Goal: Information Seeking & Learning: Learn about a topic

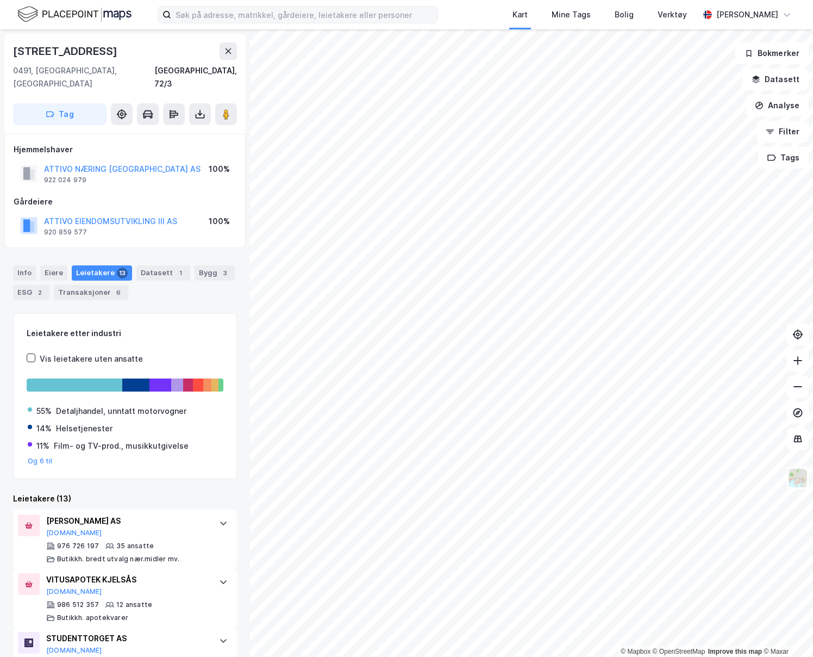
click at [267, 23] on label at bounding box center [298, 14] width 280 height 17
click at [267, 23] on input at bounding box center [304, 15] width 266 height 16
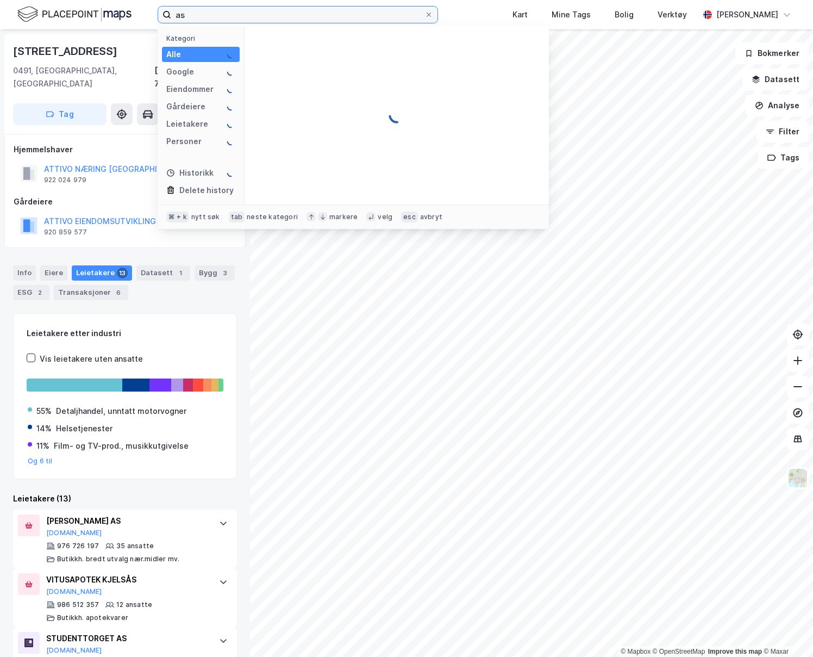
type input "a"
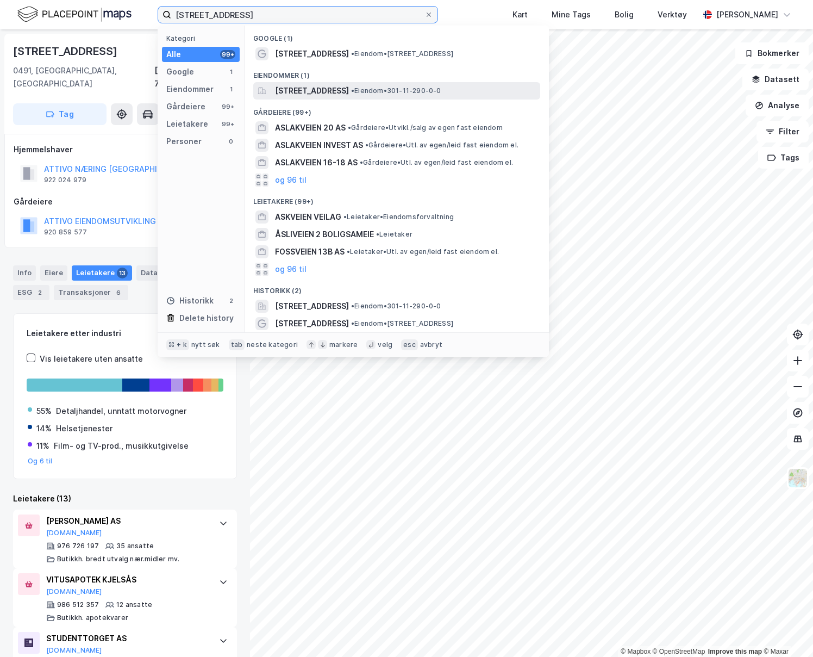
type input "[STREET_ADDRESS]"
click at [333, 90] on span "[STREET_ADDRESS]" at bounding box center [312, 90] width 74 height 13
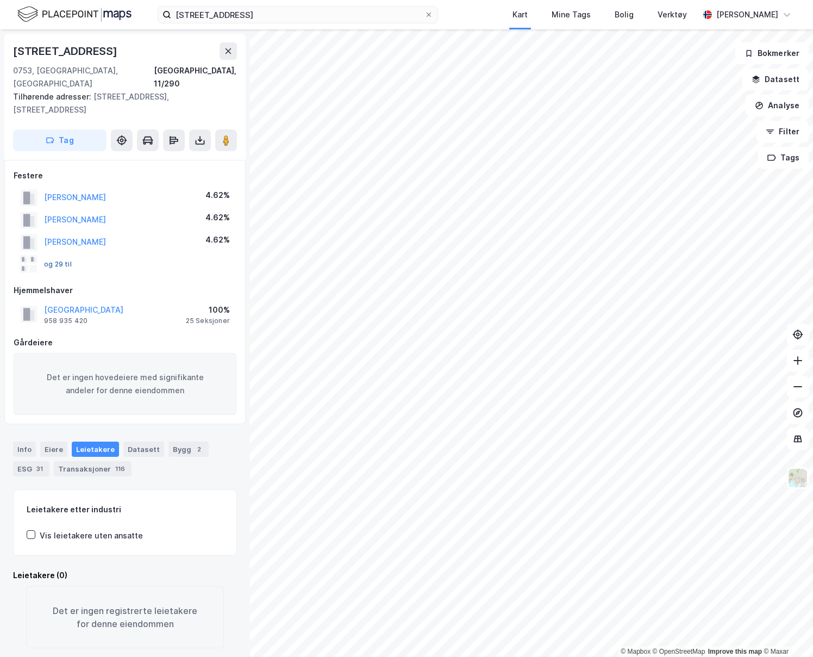
click at [0, 0] on button "og 29 til" at bounding box center [0, 0] width 0 height 0
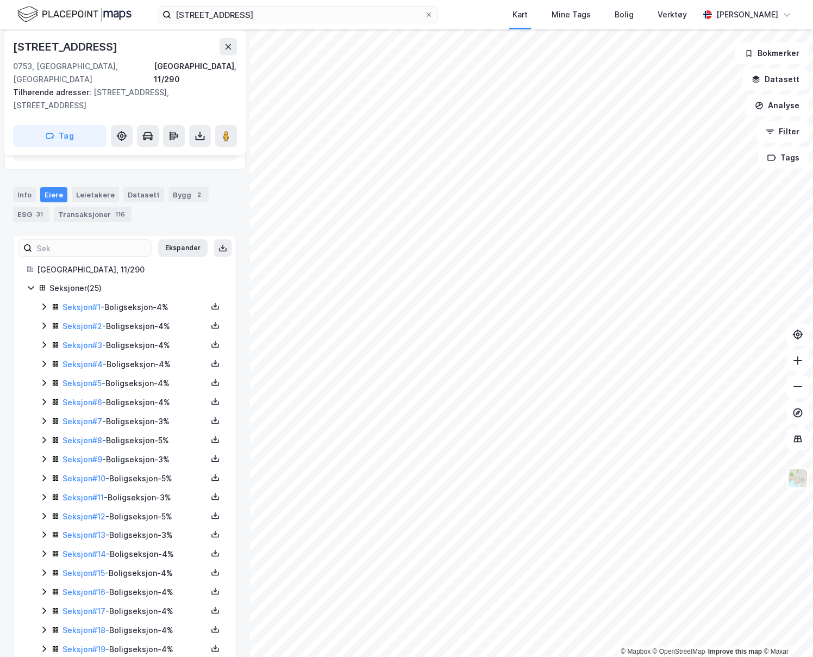
scroll to position [261, 0]
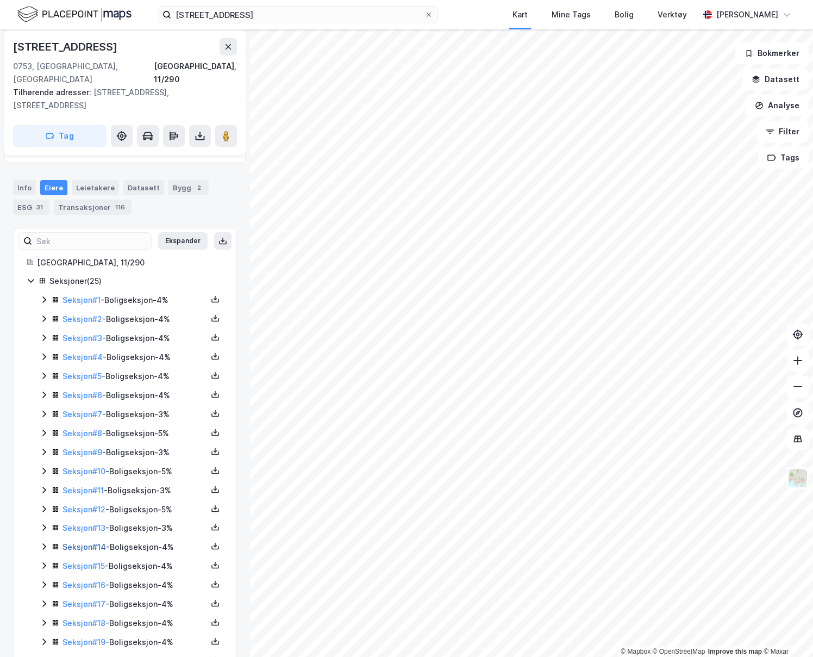
click at [95, 542] on link "Seksjon # 14" at bounding box center [84, 546] width 43 height 9
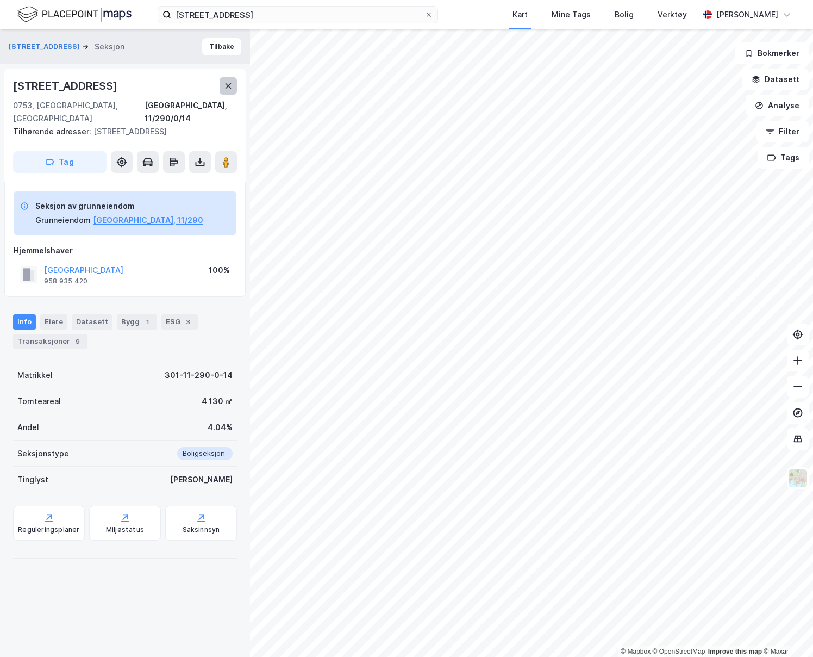
click at [228, 90] on button at bounding box center [228, 85] width 17 height 17
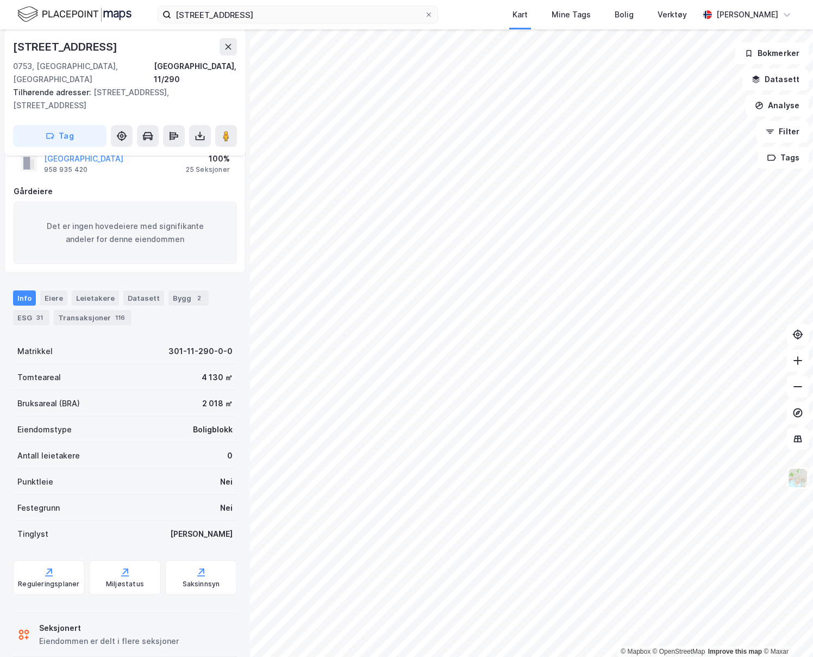
scroll to position [155, 0]
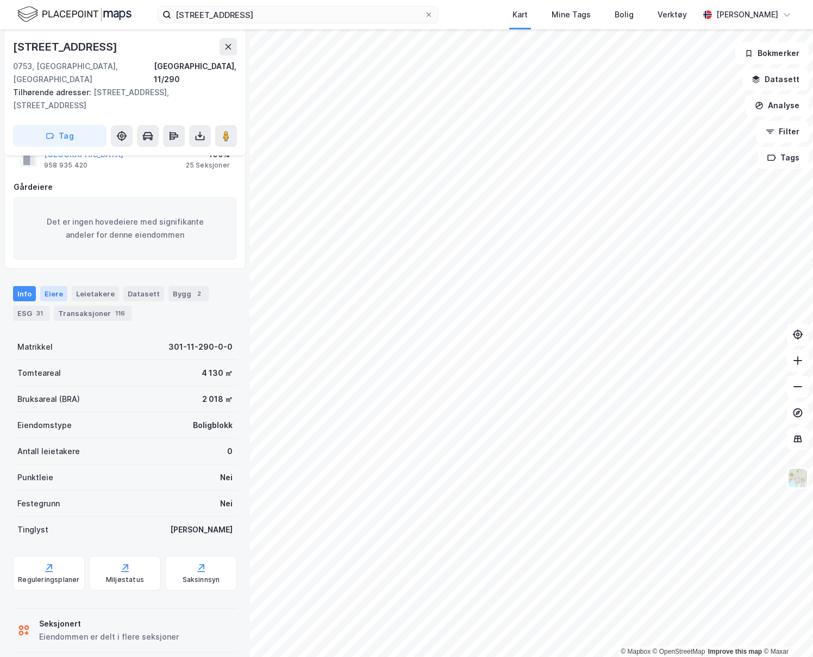
click at [62, 286] on div "Eiere" at bounding box center [53, 293] width 27 height 15
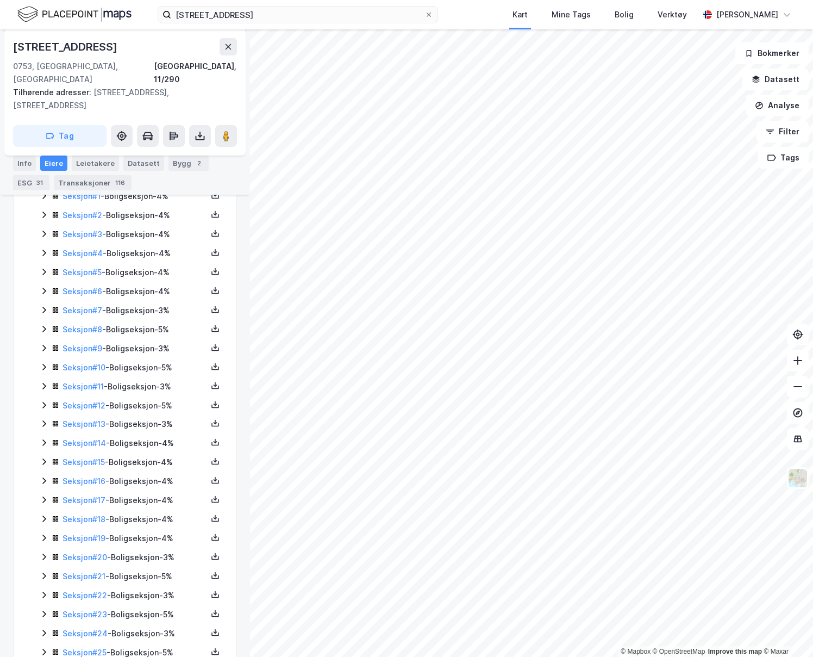
scroll to position [382, 0]
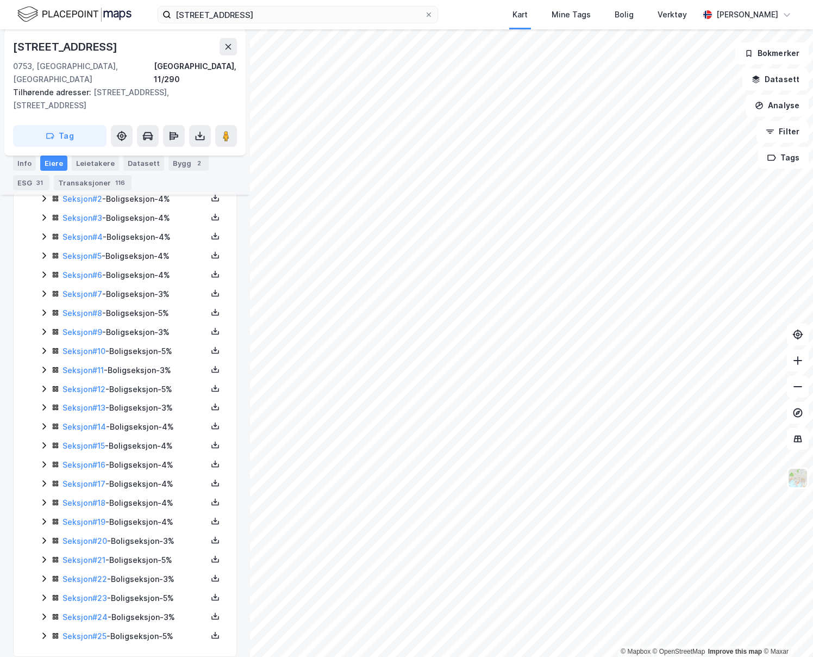
click at [42, 441] on icon at bounding box center [44, 445] width 9 height 9
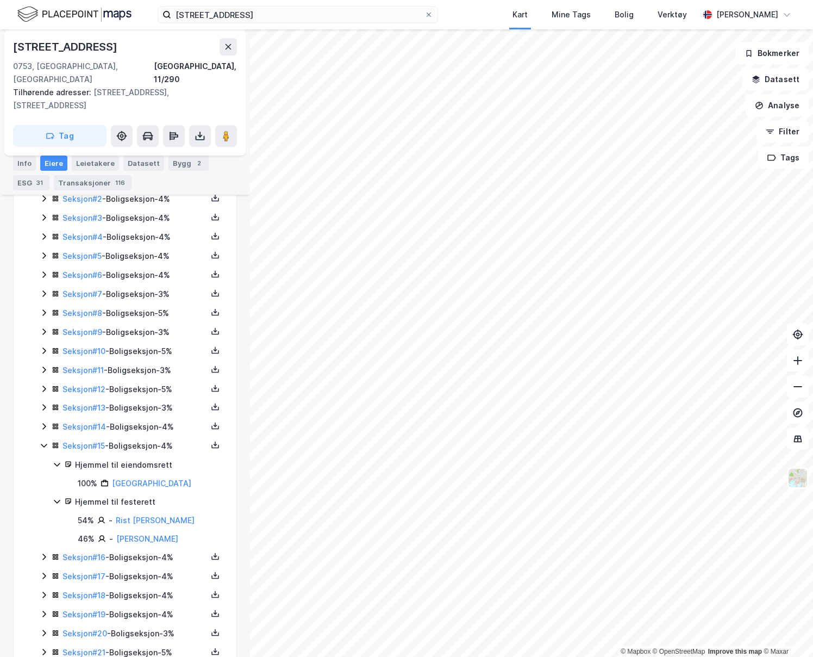
click at [42, 441] on icon at bounding box center [44, 445] width 9 height 9
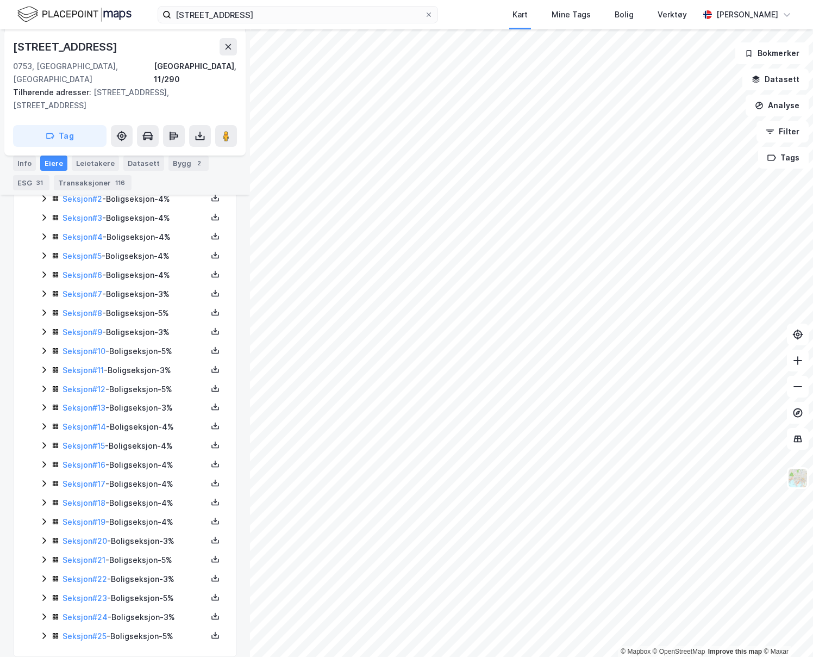
click at [44, 423] on icon at bounding box center [43, 426] width 3 height 7
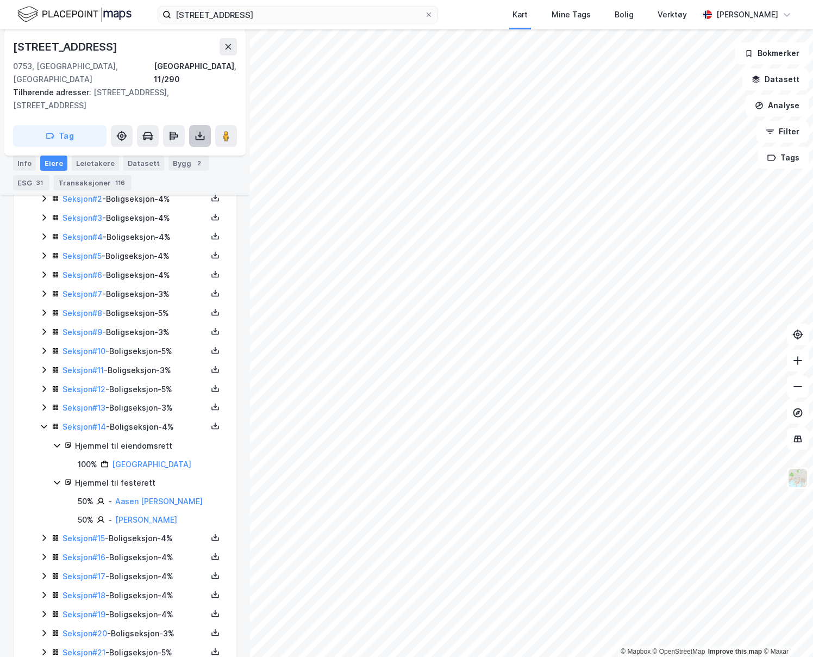
click at [202, 130] on icon at bounding box center [200, 135] width 11 height 11
click at [172, 149] on div "Last ned grunnbok" at bounding box center [153, 157] width 116 height 17
click at [133, 496] on link "Aasen [PERSON_NAME]" at bounding box center [159, 500] width 88 height 9
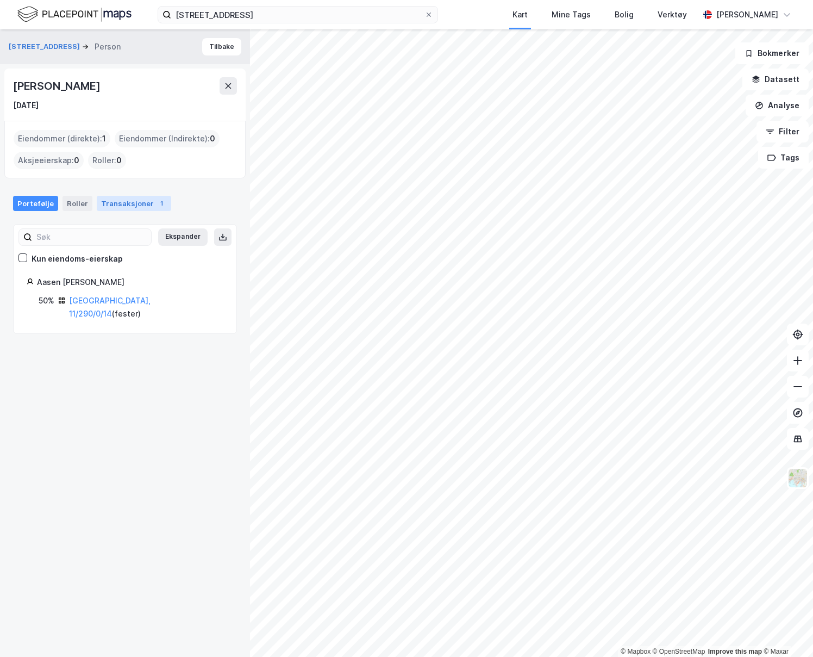
click at [137, 197] on div "Transaksjoner 1" at bounding box center [134, 203] width 74 height 15
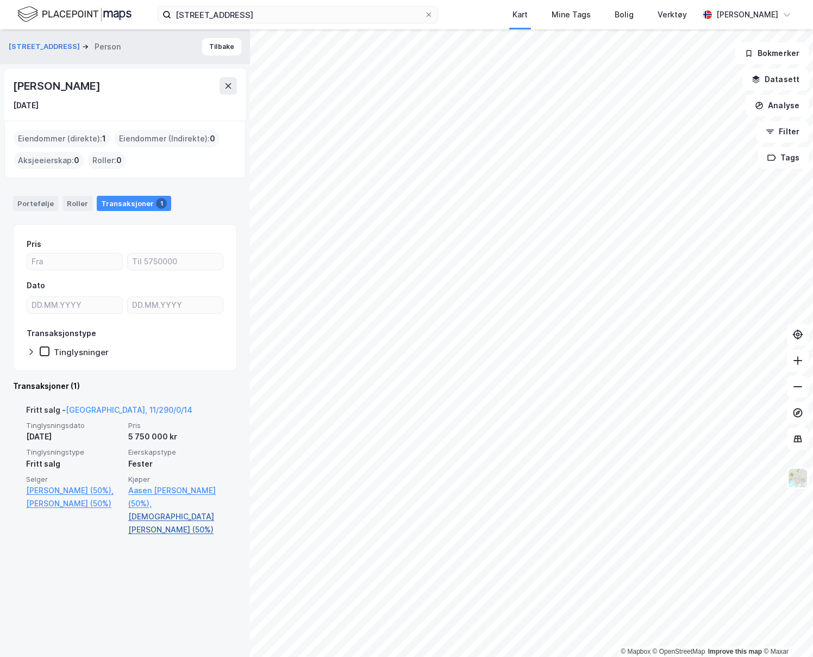
click at [160, 519] on link "[DEMOGRAPHIC_DATA][PERSON_NAME] (50%)" at bounding box center [176, 523] width 96 height 26
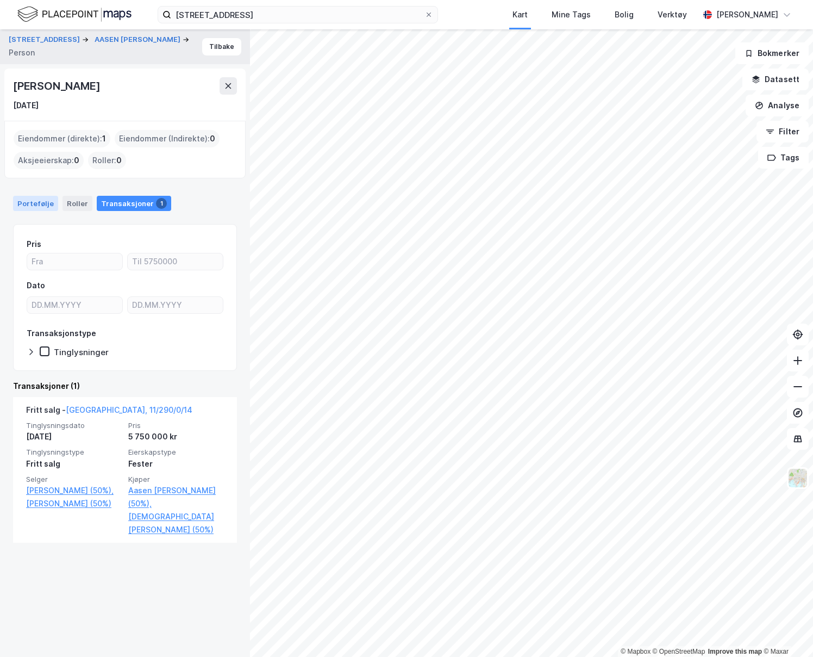
click at [40, 203] on div "Portefølje" at bounding box center [35, 203] width 45 height 15
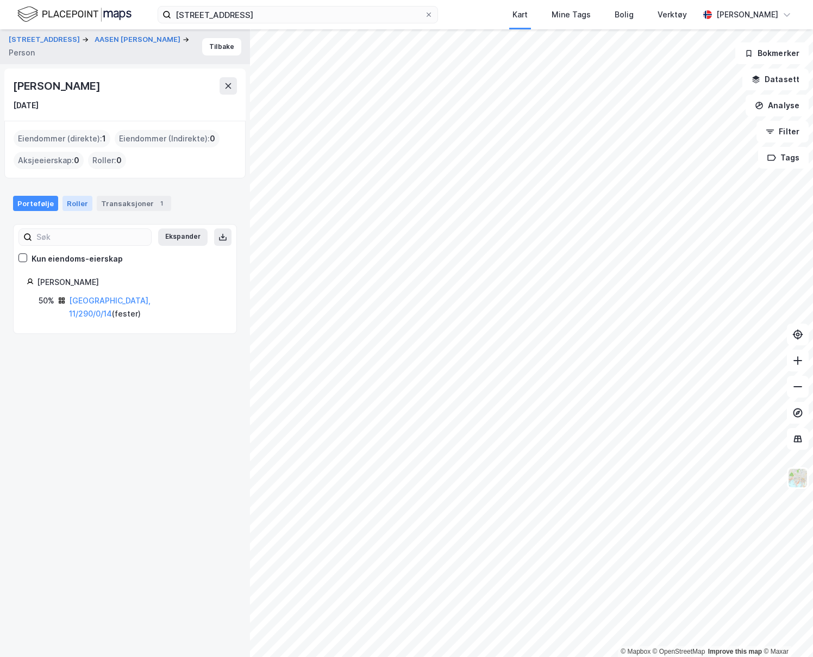
click at [77, 202] on div "Roller" at bounding box center [78, 203] width 30 height 15
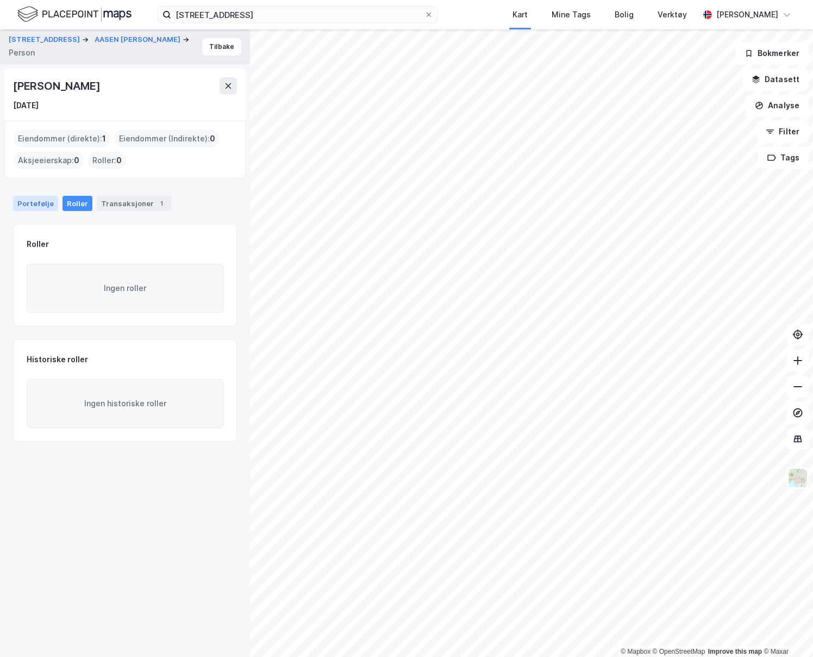
click at [42, 201] on div "Portefølje" at bounding box center [35, 203] width 45 height 15
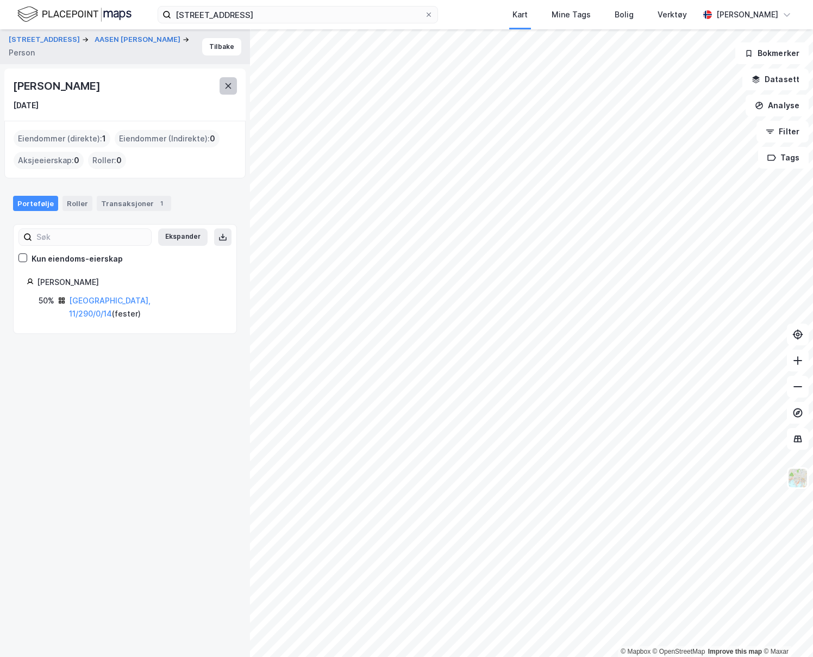
click at [229, 85] on icon at bounding box center [228, 86] width 9 height 9
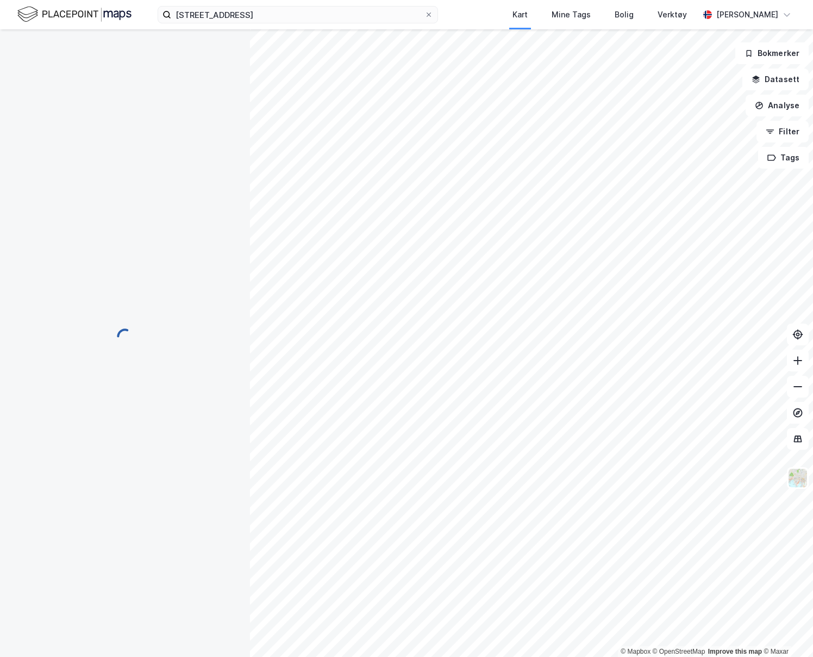
scroll to position [382, 0]
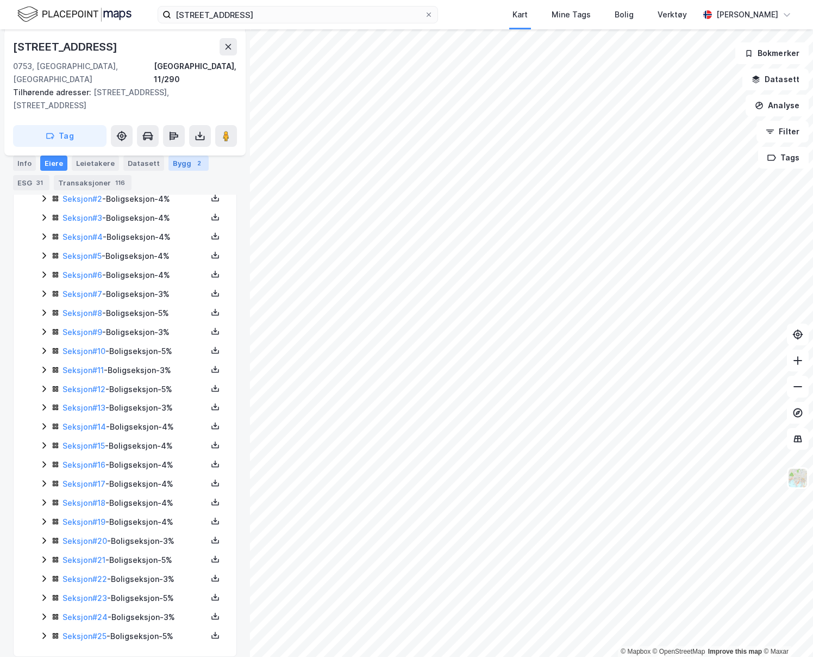
click at [180, 157] on div "Bygg 2" at bounding box center [188, 162] width 40 height 15
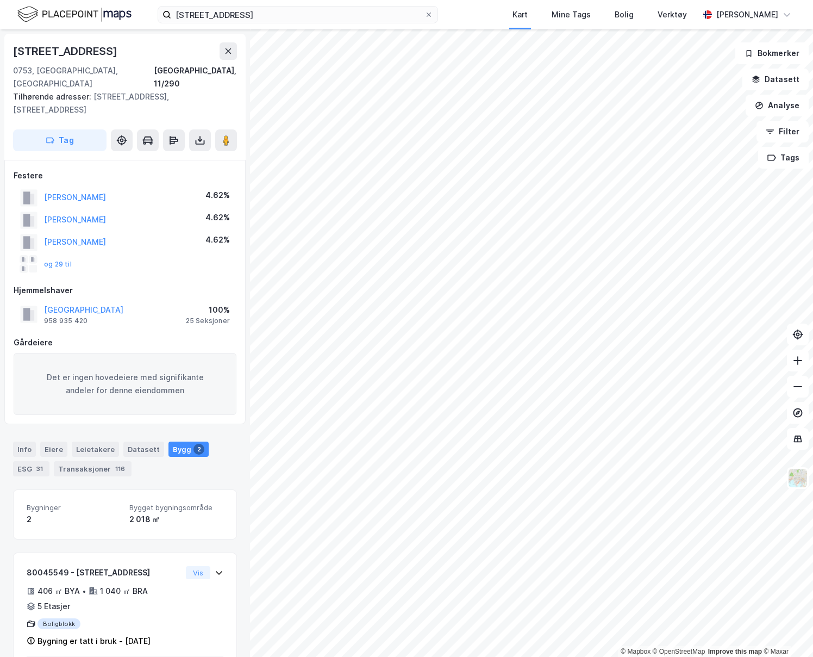
scroll to position [103, 0]
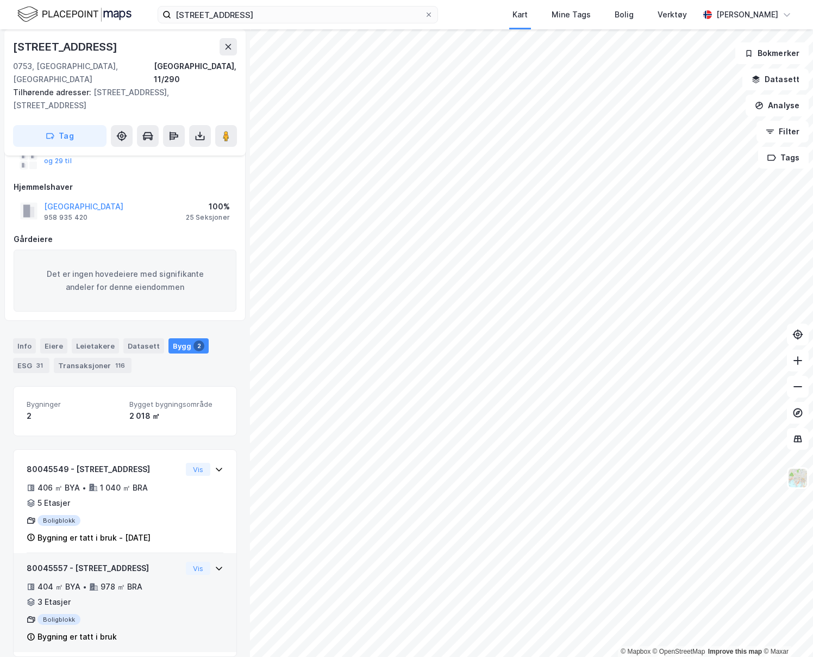
click at [205, 568] on div "80045557 - Aslakveien 13A 404 ㎡ BYA • 978 ㎡ BRA • 3 Etasjer Boligblokk Bygning …" at bounding box center [125, 606] width 197 height 90
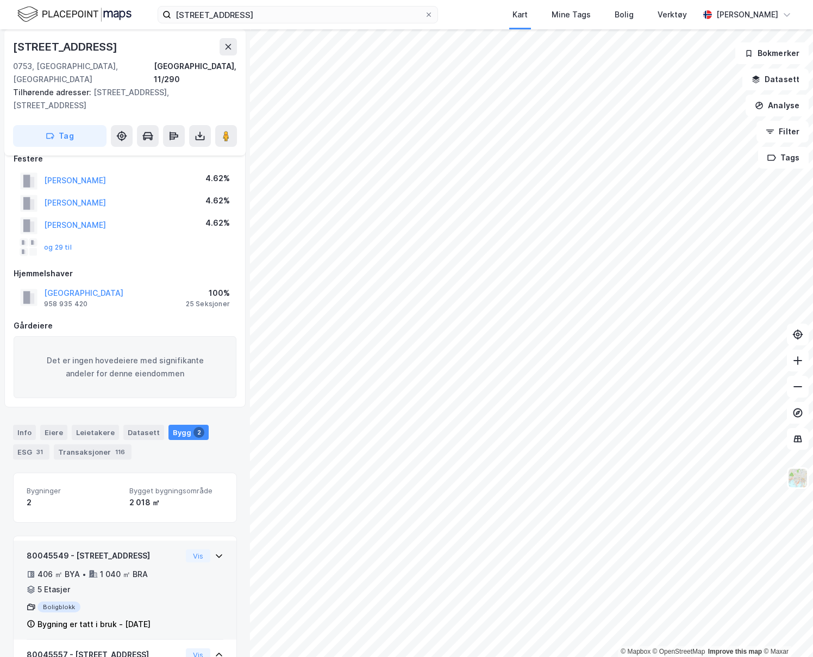
scroll to position [0, 0]
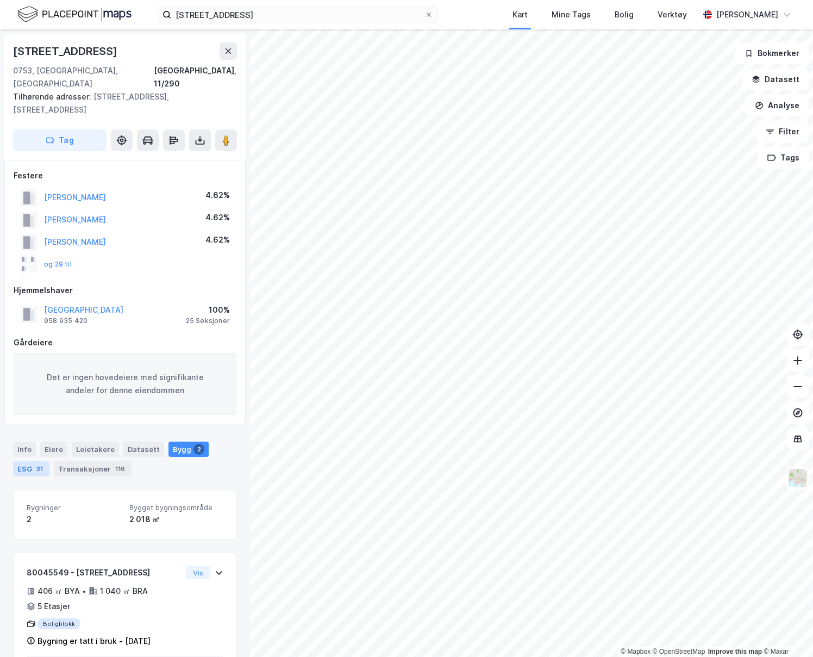
click at [43, 461] on div "ESG 31" at bounding box center [31, 468] width 36 height 15
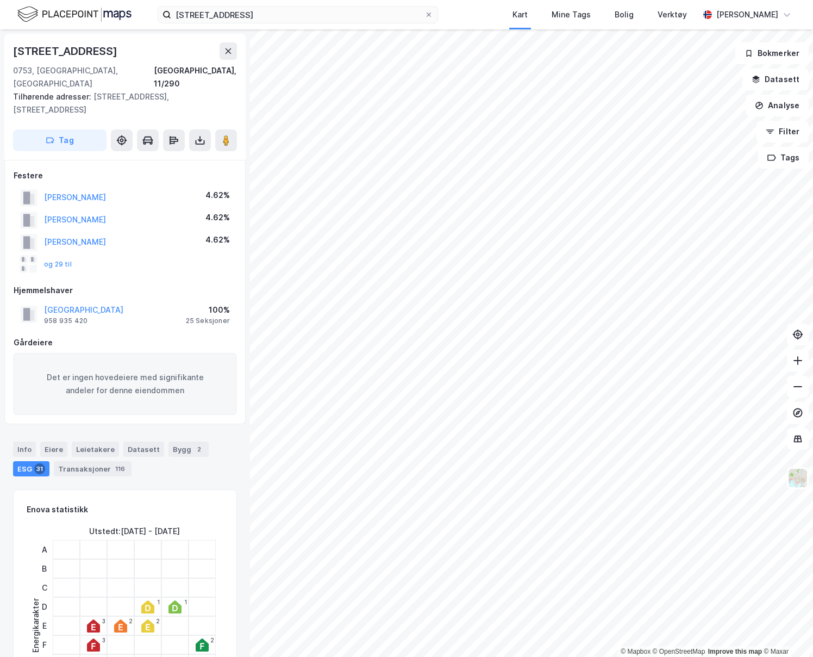
scroll to position [100, 0]
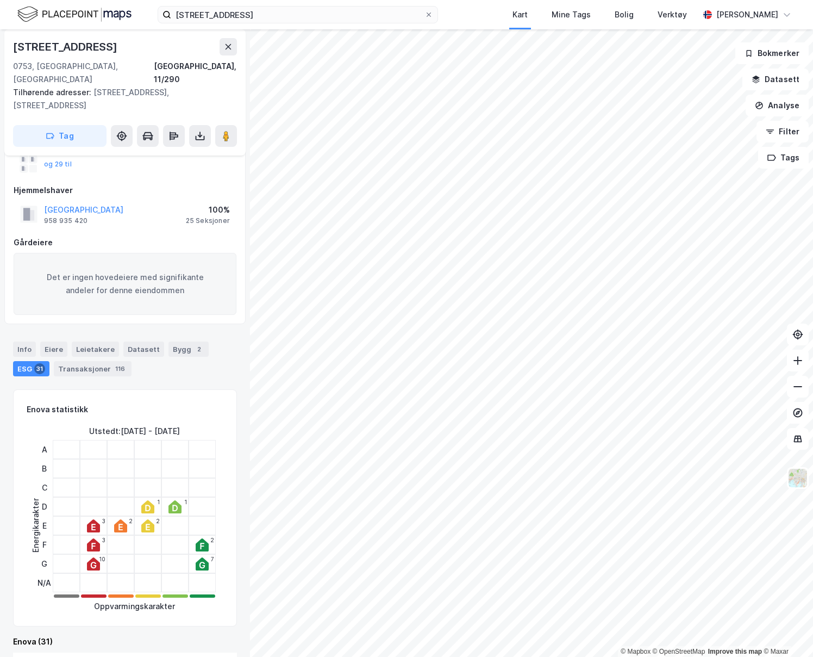
click at [199, 561] on icon at bounding box center [201, 564] width 5 height 7
click at [201, 538] on icon at bounding box center [202, 544] width 13 height 13
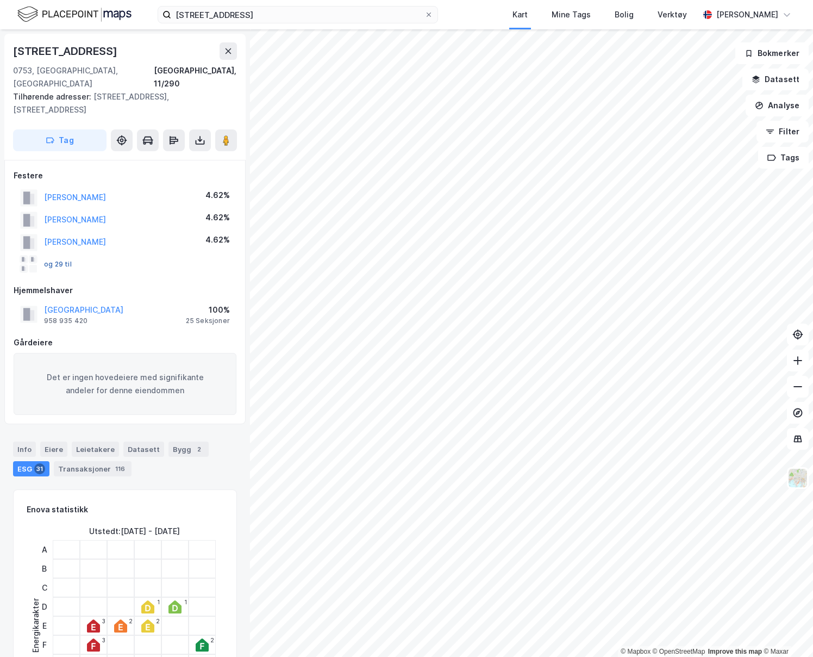
click at [0, 0] on button "og 29 til" at bounding box center [0, 0] width 0 height 0
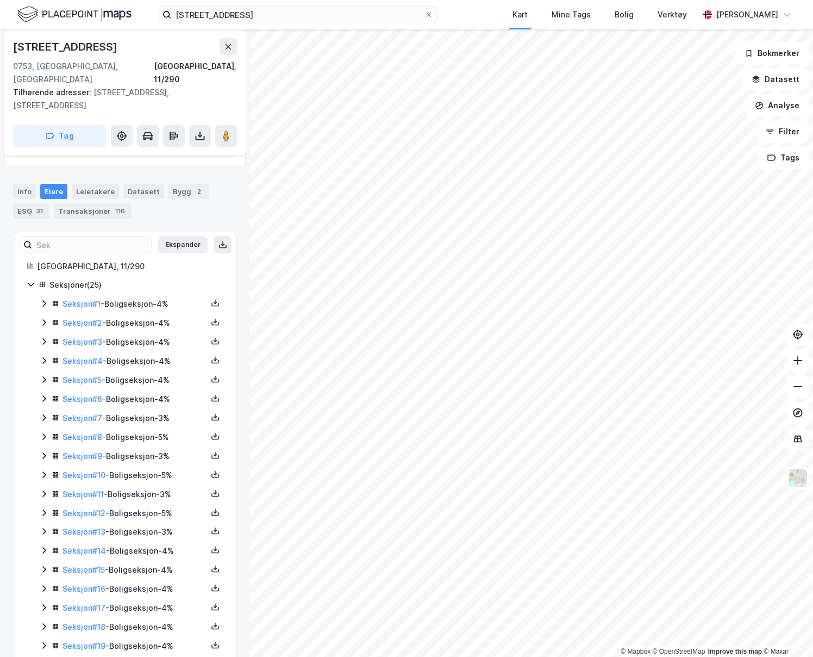
scroll to position [382, 0]
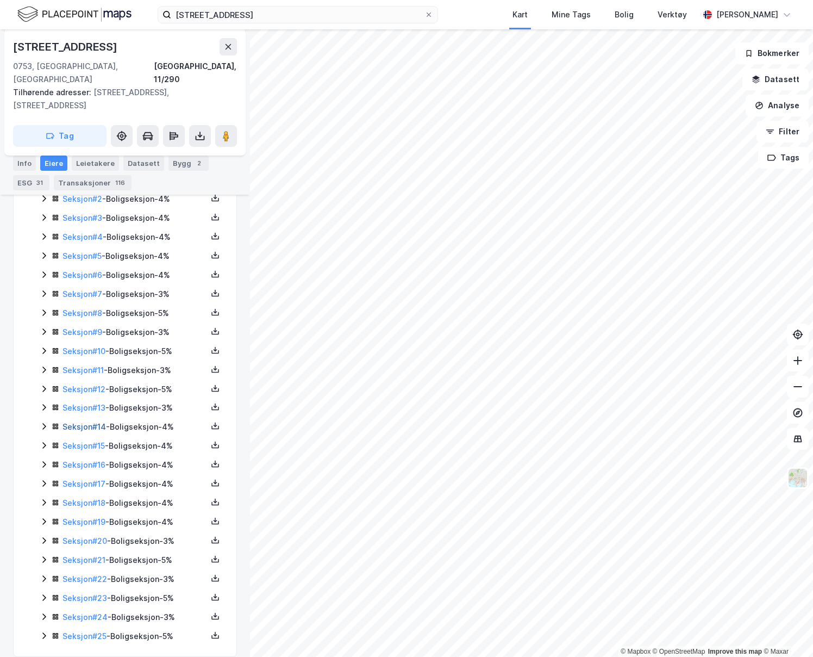
click at [99, 422] on link "Seksjon # 14" at bounding box center [84, 426] width 43 height 9
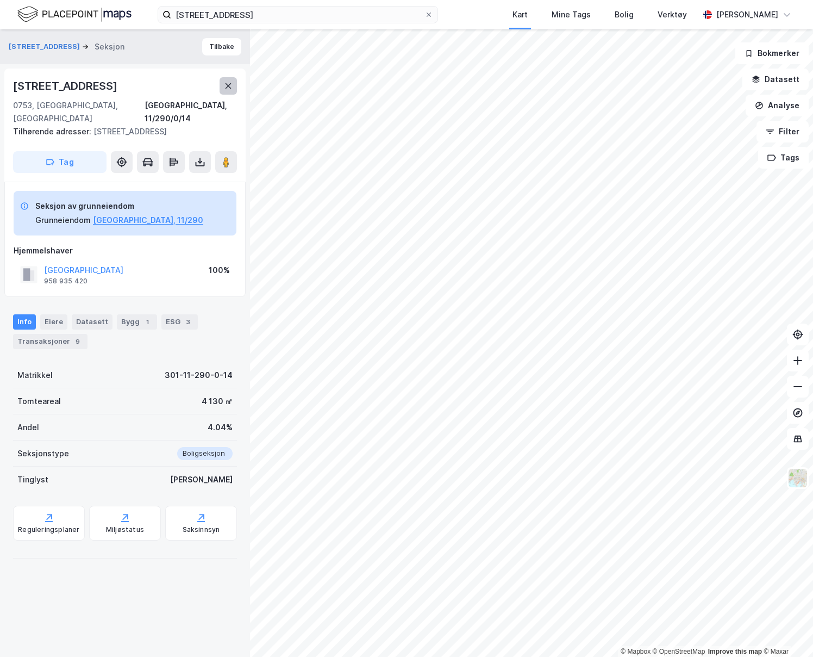
click at [228, 89] on icon at bounding box center [228, 86] width 9 height 9
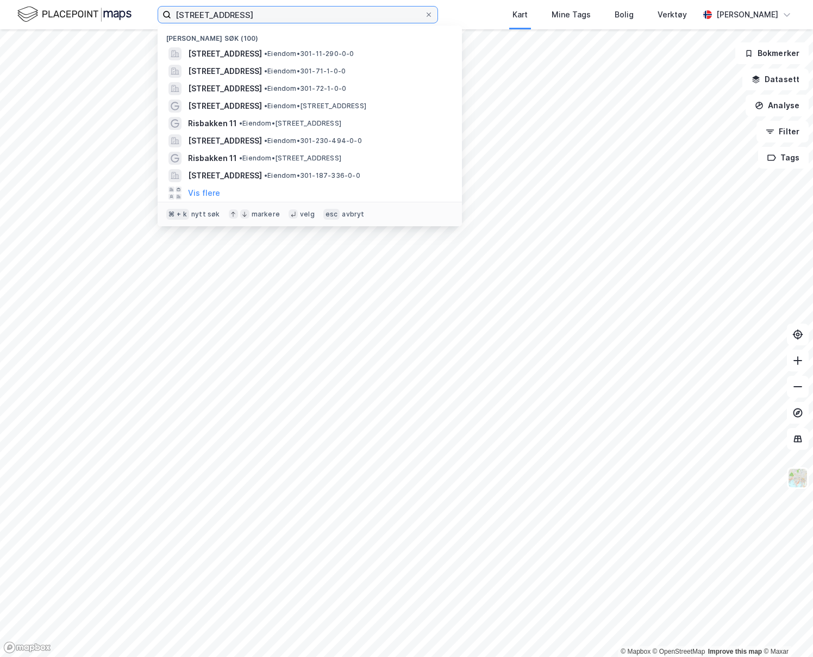
click at [247, 20] on input "[STREET_ADDRESS]" at bounding box center [297, 15] width 253 height 16
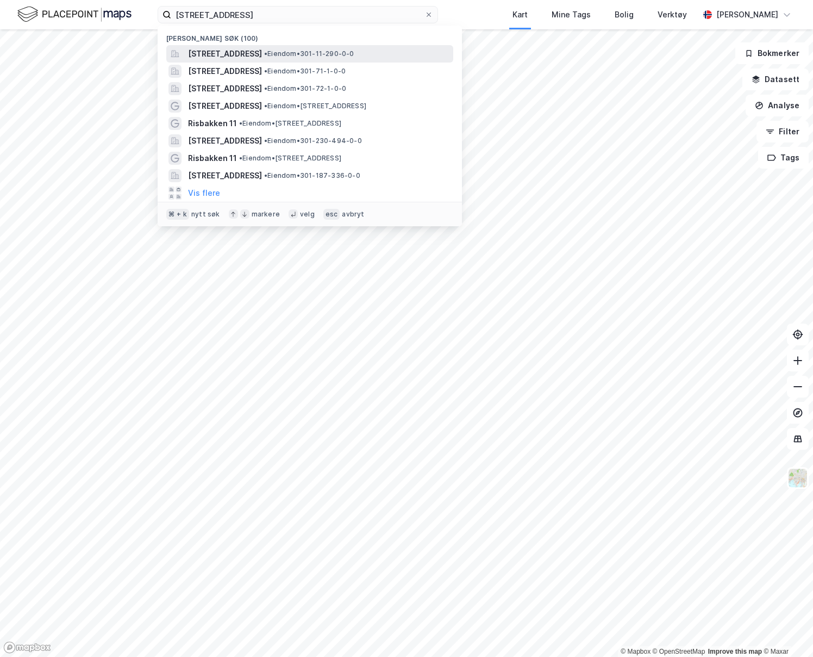
click at [253, 52] on span "[STREET_ADDRESS]" at bounding box center [225, 53] width 74 height 13
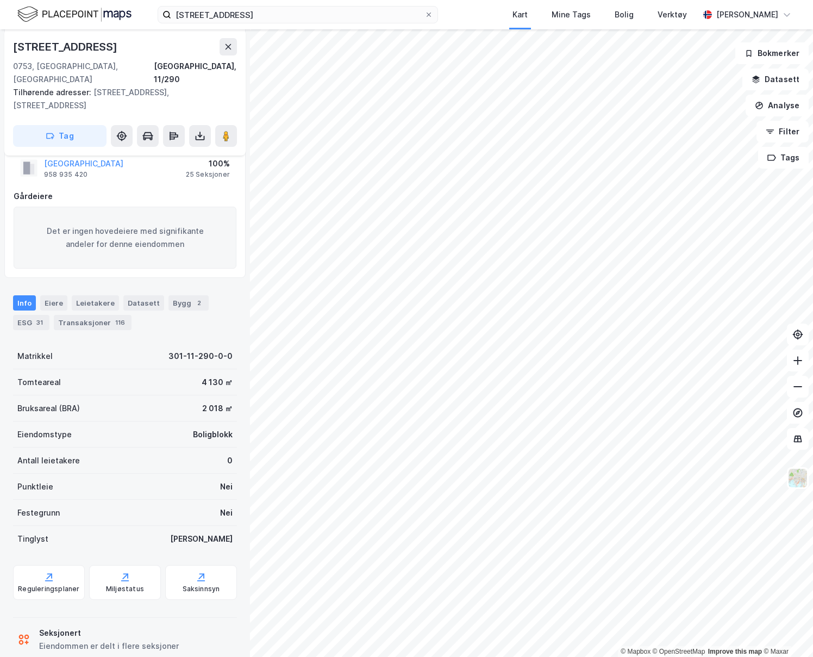
scroll to position [155, 0]
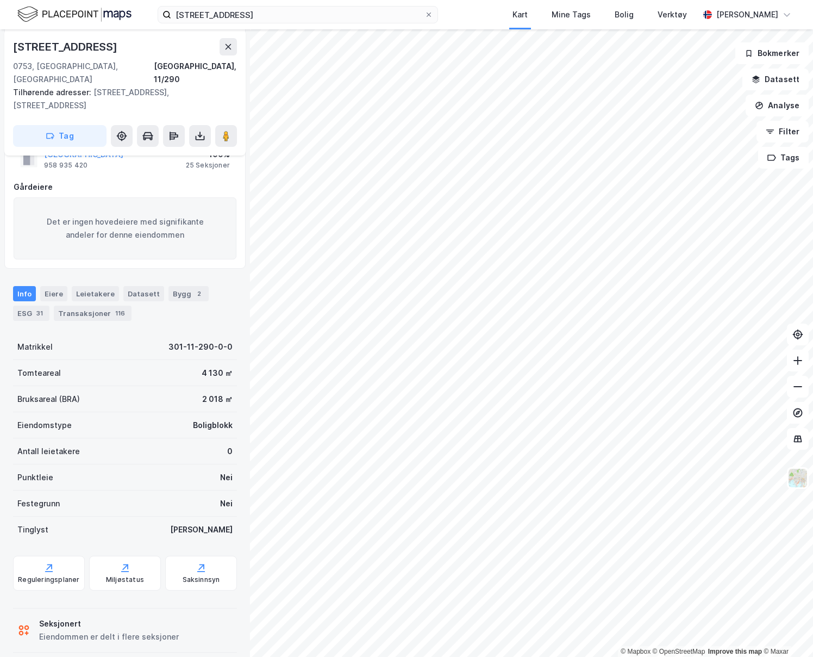
click at [126, 617] on div "Seksjonert" at bounding box center [109, 623] width 140 height 13
click at [70, 617] on div "Seksjonert" at bounding box center [109, 623] width 140 height 13
click at [48, 286] on div "Eiere" at bounding box center [53, 293] width 27 height 15
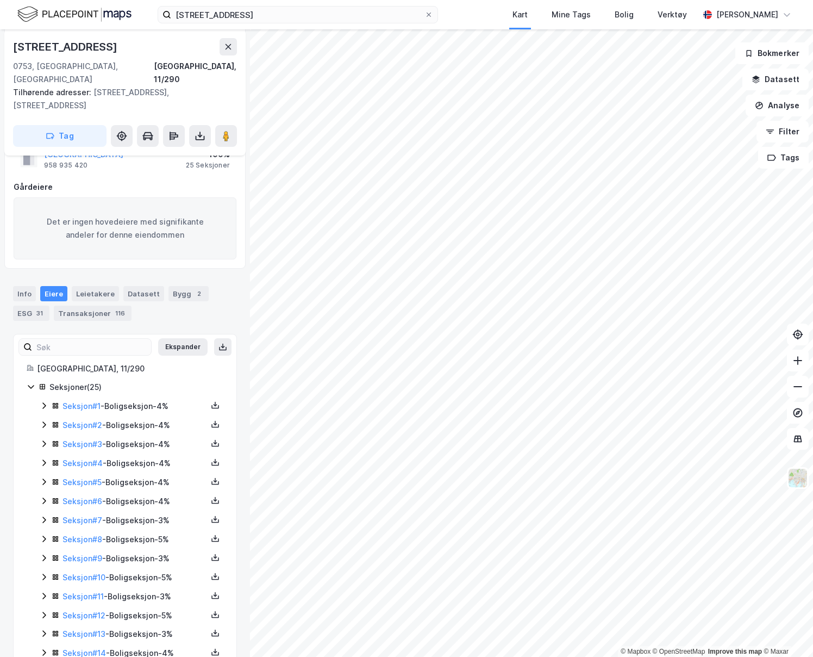
click at [45, 401] on icon at bounding box center [44, 405] width 9 height 9
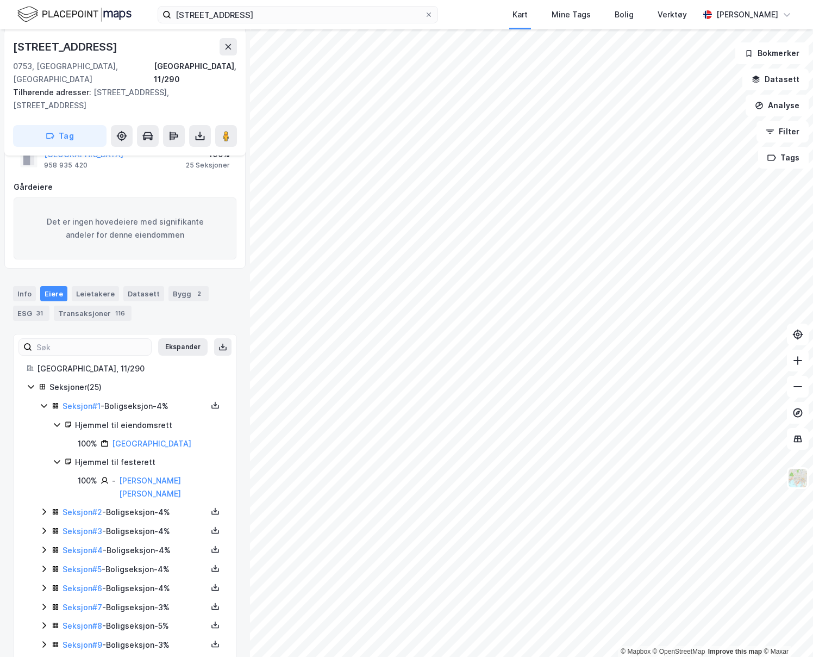
click at [45, 404] on icon at bounding box center [44, 406] width 6 height 4
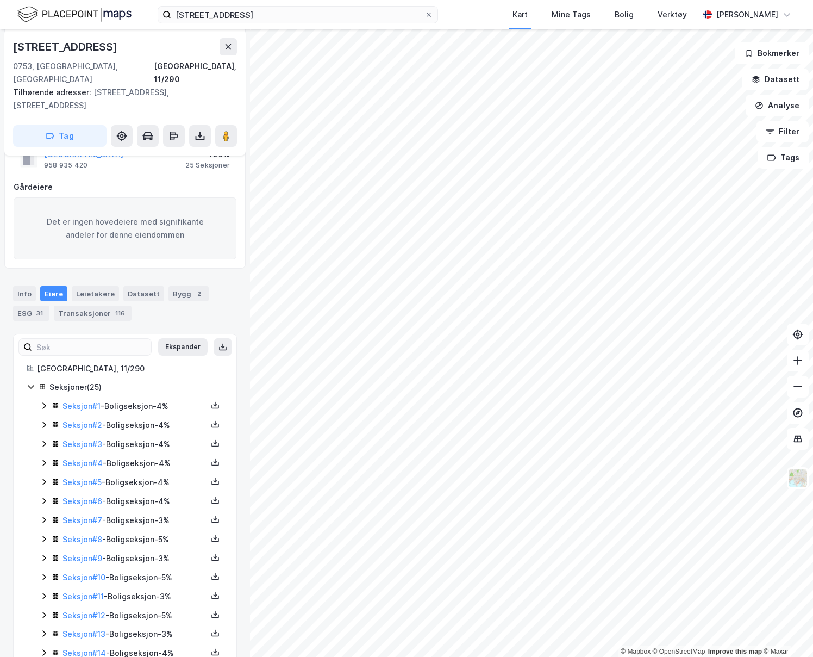
click at [43, 420] on icon at bounding box center [44, 424] width 9 height 9
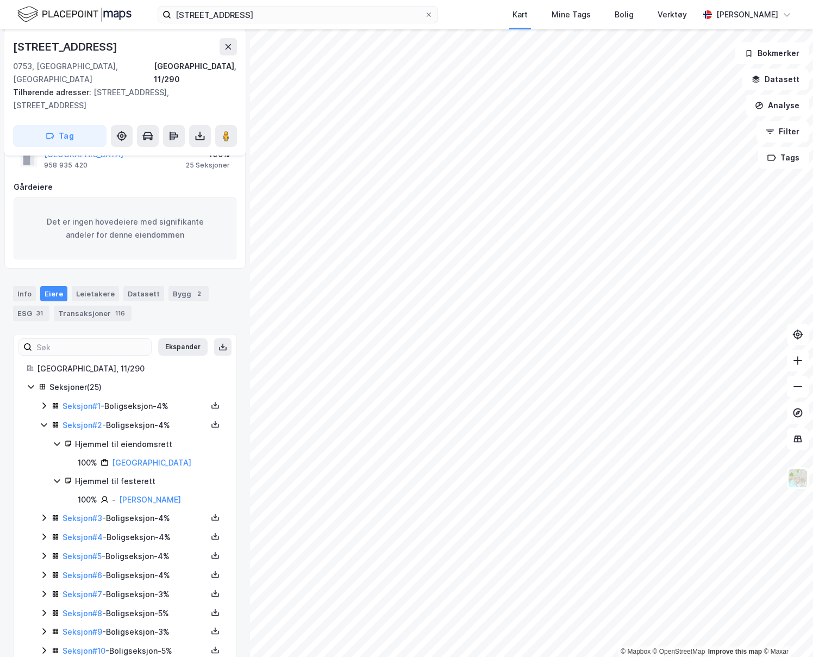
click at [43, 420] on icon at bounding box center [44, 424] width 9 height 9
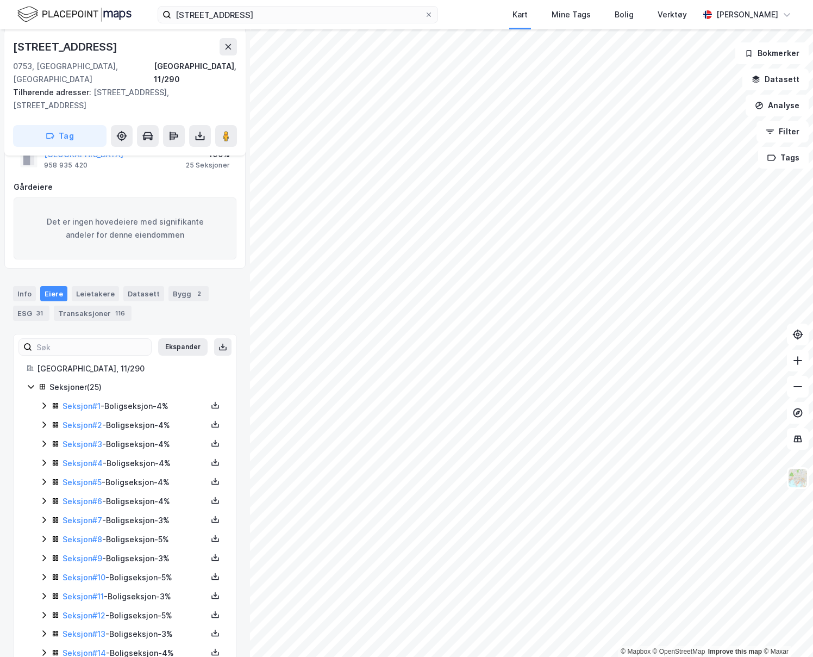
click at [42, 439] on icon at bounding box center [44, 443] width 9 height 9
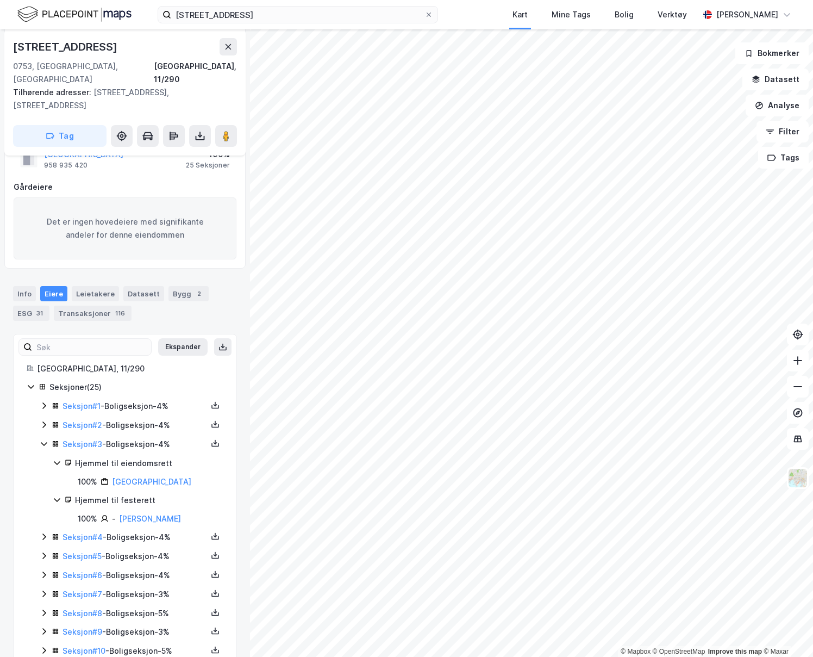
click at [42, 439] on icon at bounding box center [44, 443] width 9 height 9
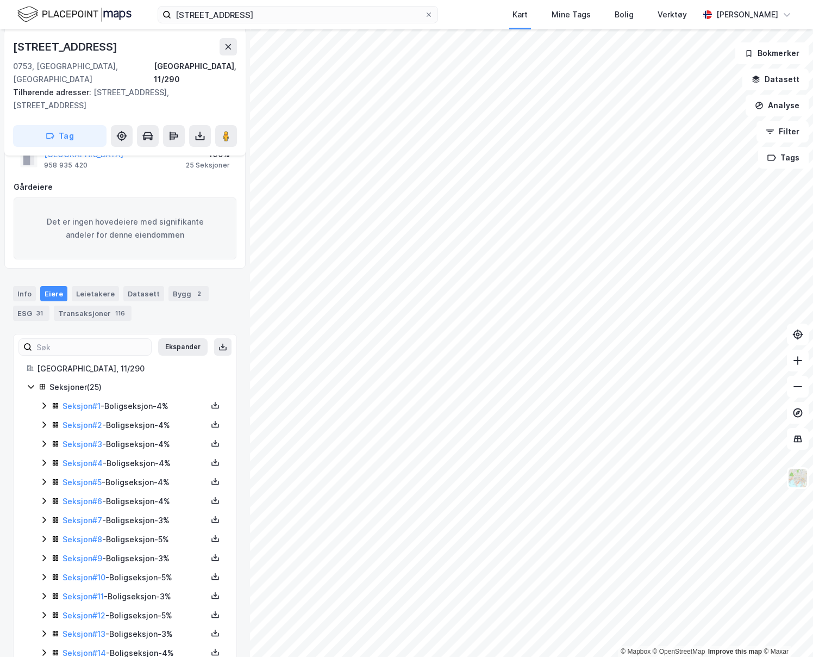
click at [42, 458] on icon at bounding box center [44, 462] width 9 height 9
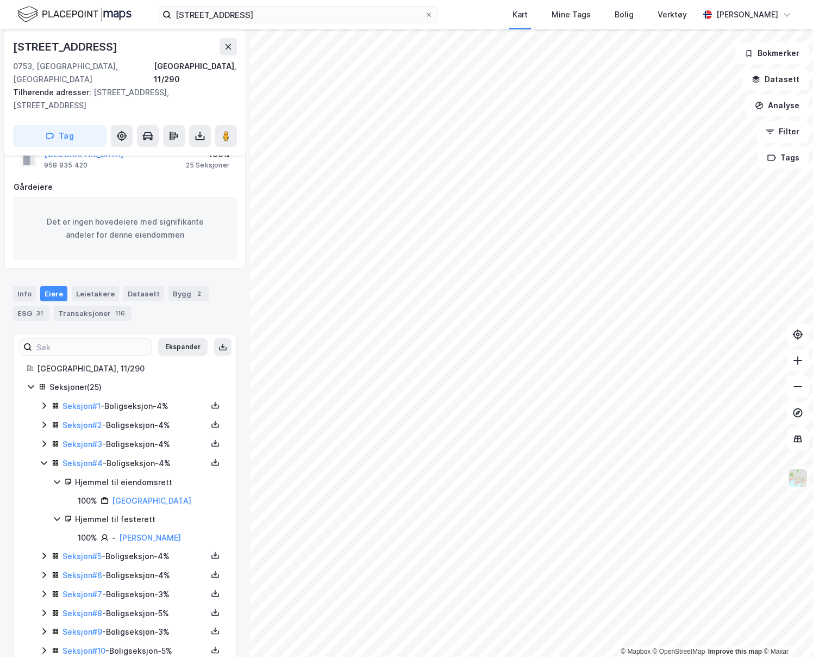
click at [42, 458] on icon at bounding box center [44, 462] width 9 height 9
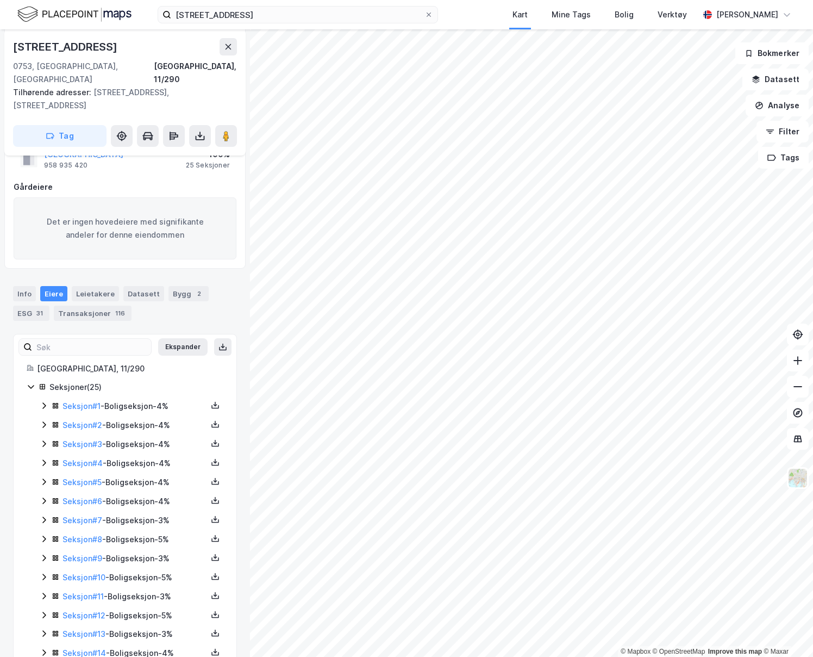
click at [44, 477] on icon at bounding box center [44, 481] width 9 height 9
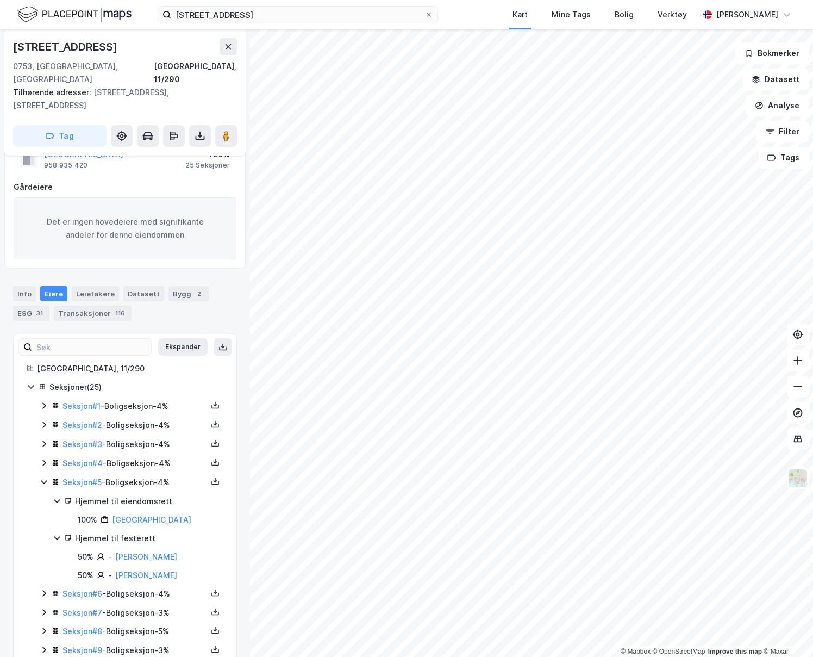
click at [43, 477] on icon at bounding box center [44, 481] width 9 height 9
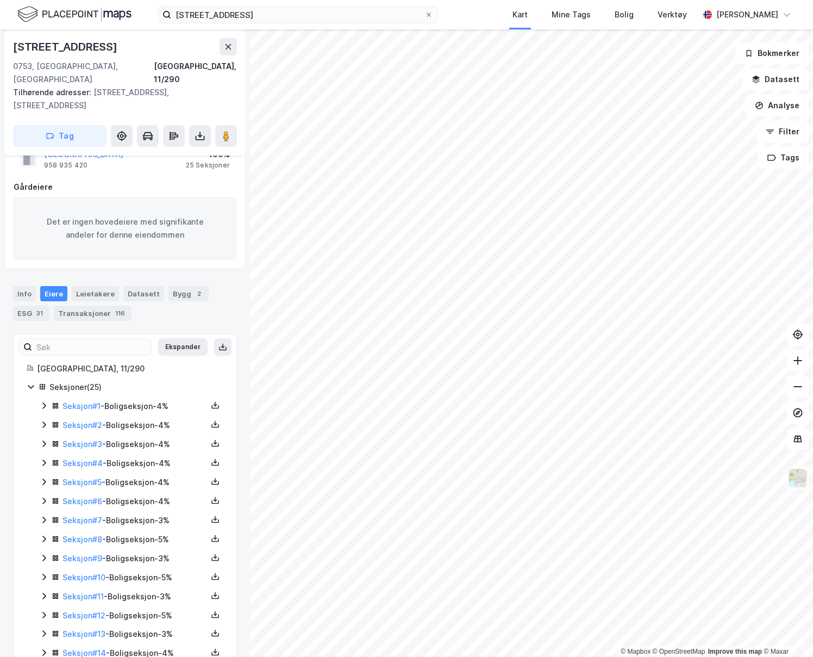
click at [46, 496] on icon at bounding box center [44, 500] width 9 height 9
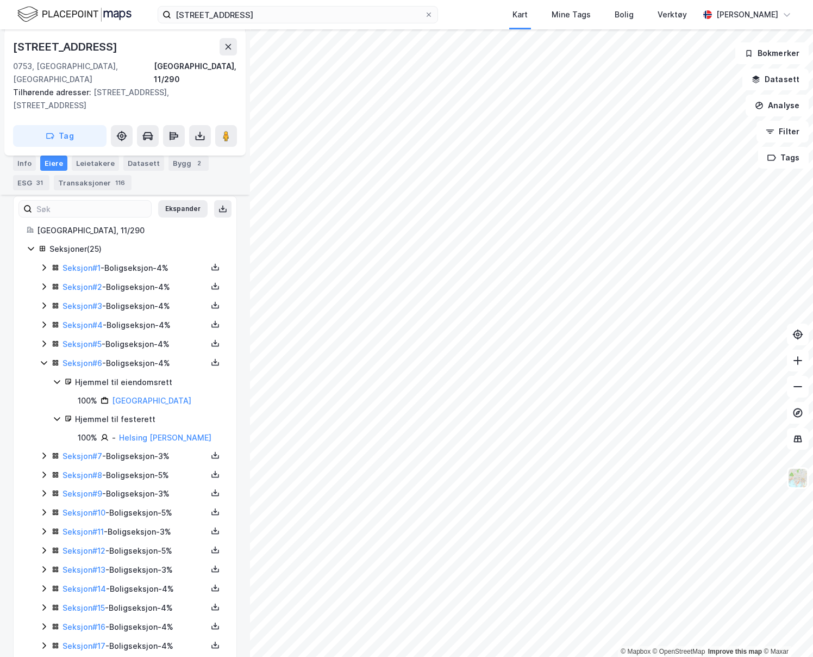
scroll to position [308, 0]
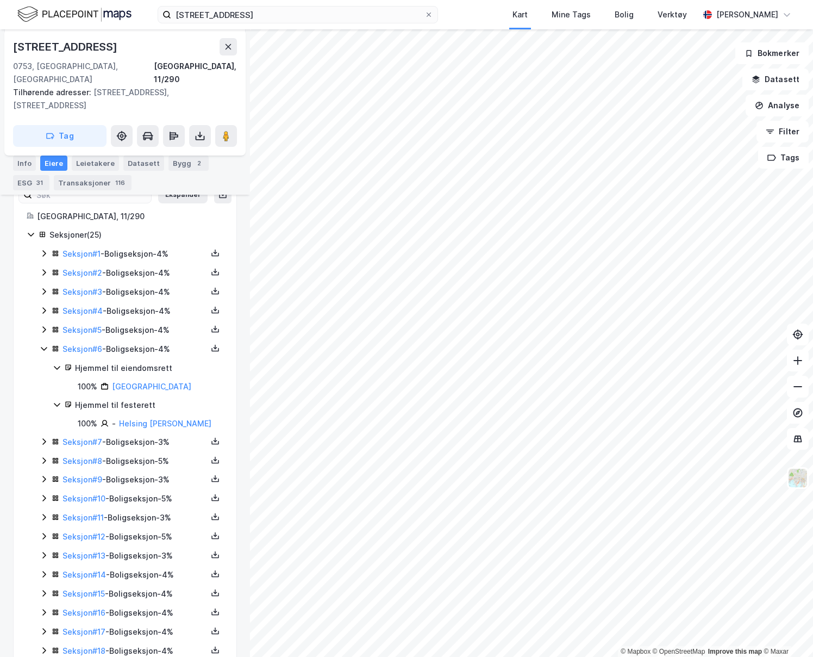
click at [44, 437] on icon at bounding box center [44, 441] width 9 height 9
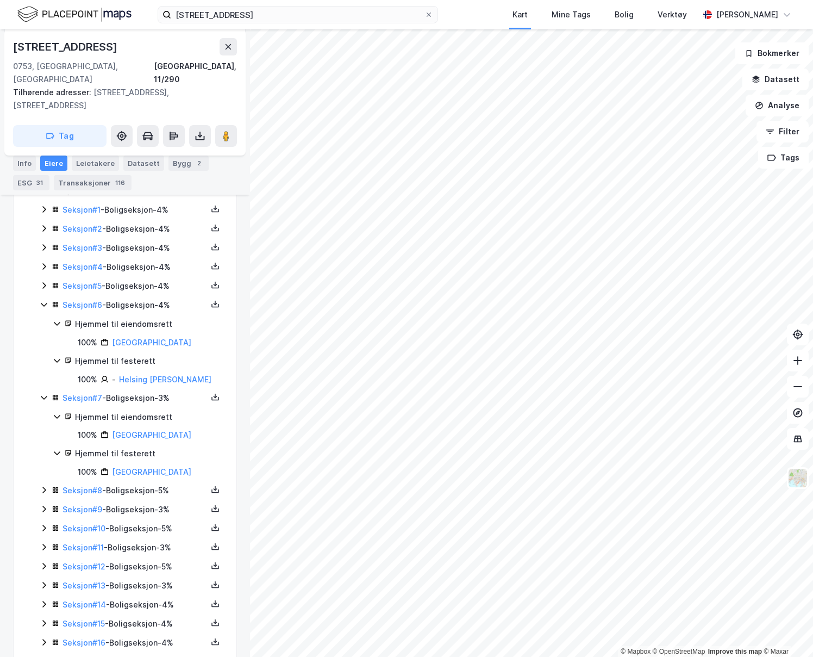
scroll to position [366, 0]
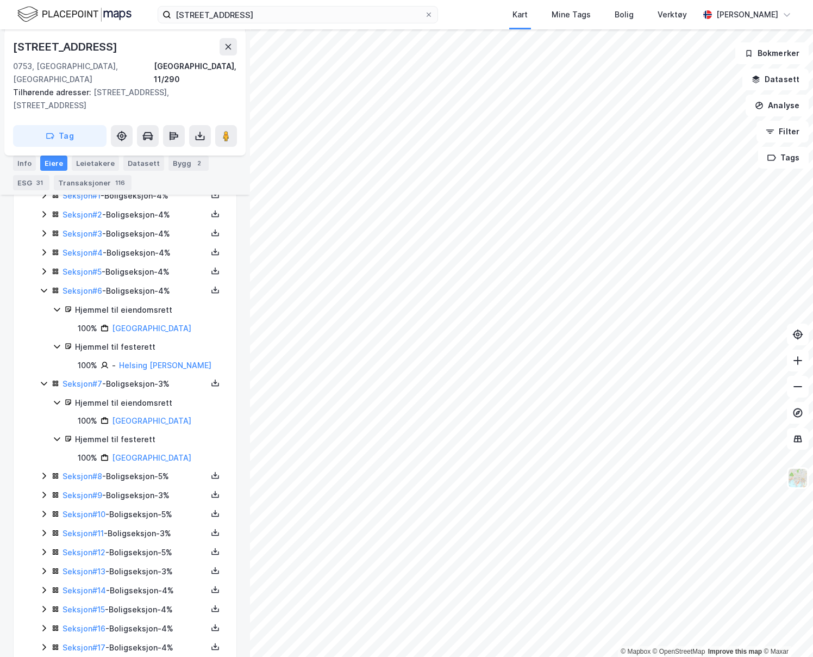
click at [43, 471] on icon at bounding box center [44, 475] width 9 height 9
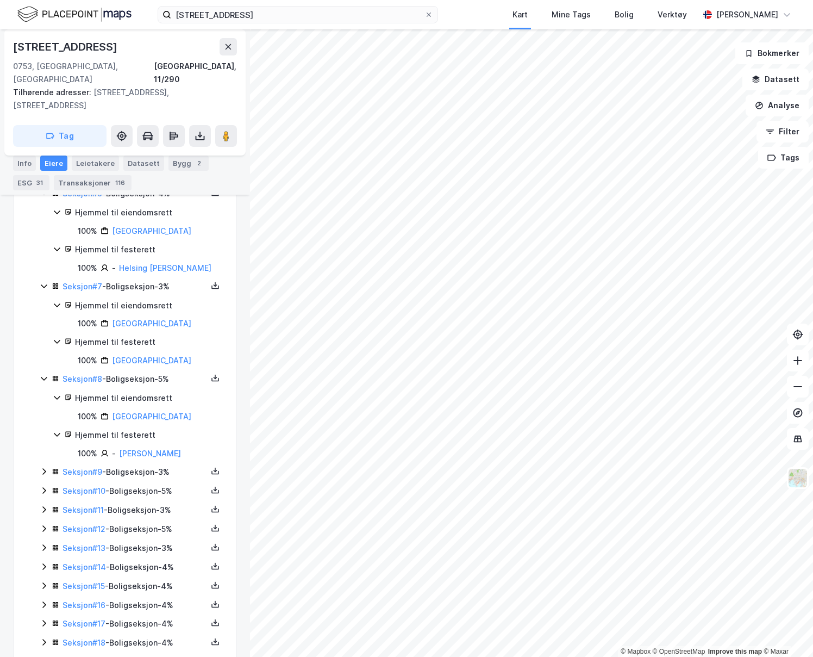
scroll to position [470, 0]
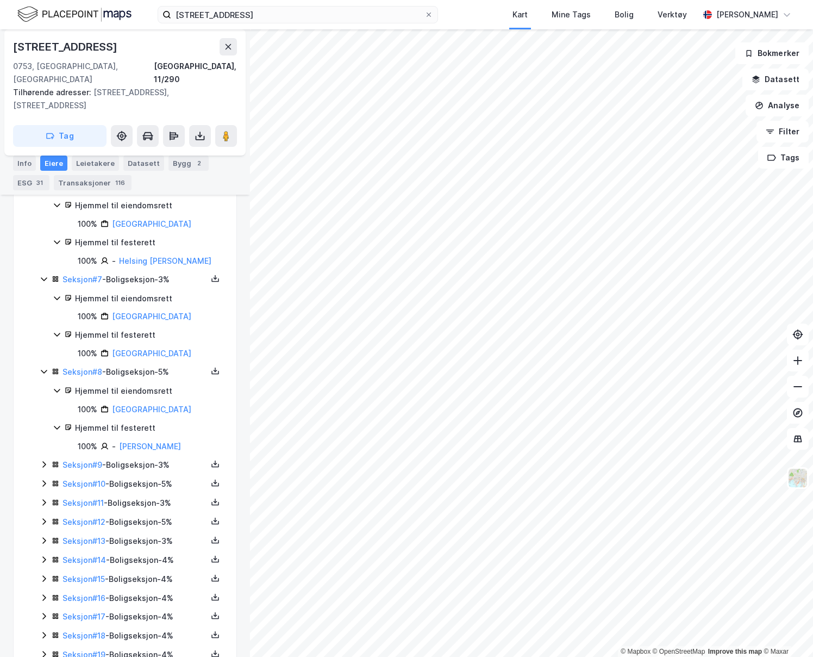
click at [42, 461] on icon at bounding box center [43, 464] width 3 height 7
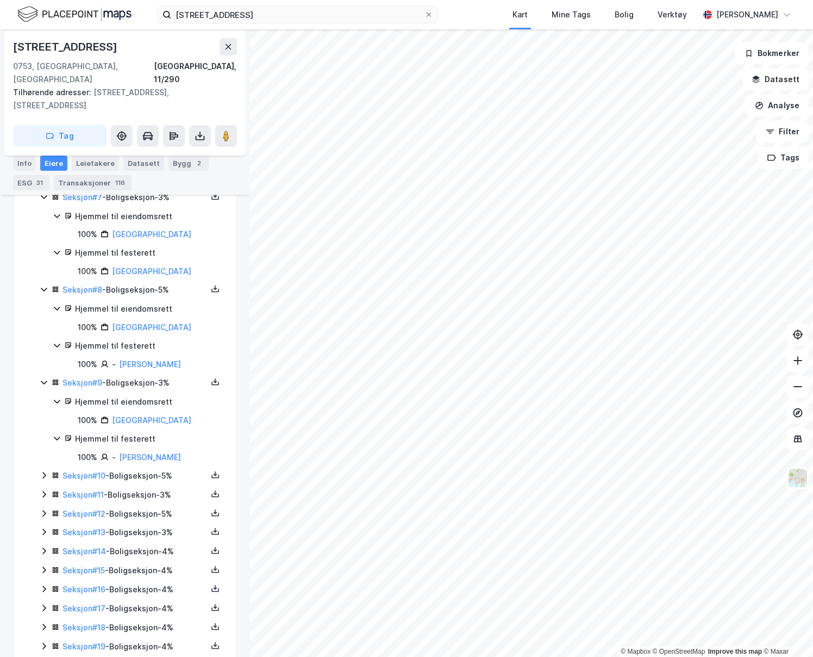
scroll to position [566, 0]
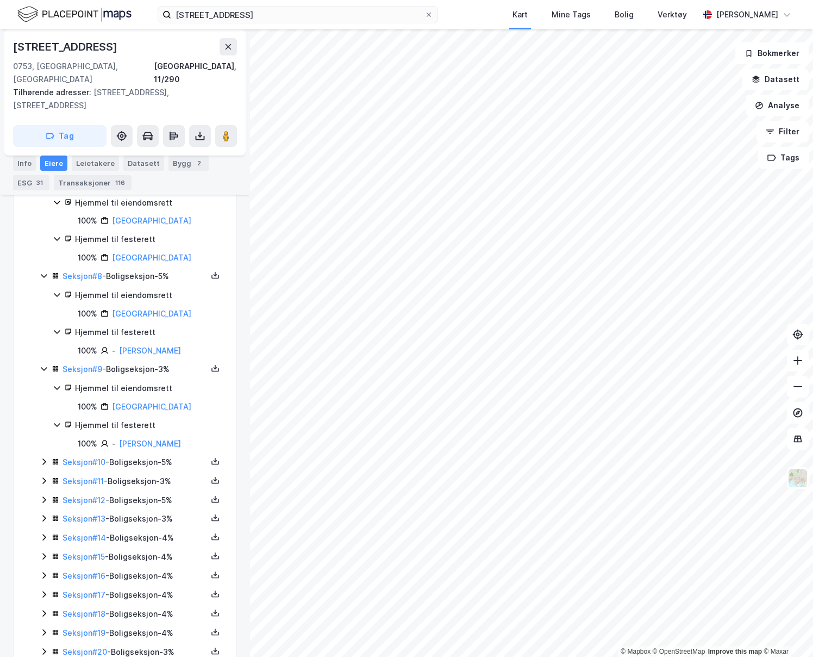
click at [42, 457] on icon at bounding box center [44, 461] width 9 height 9
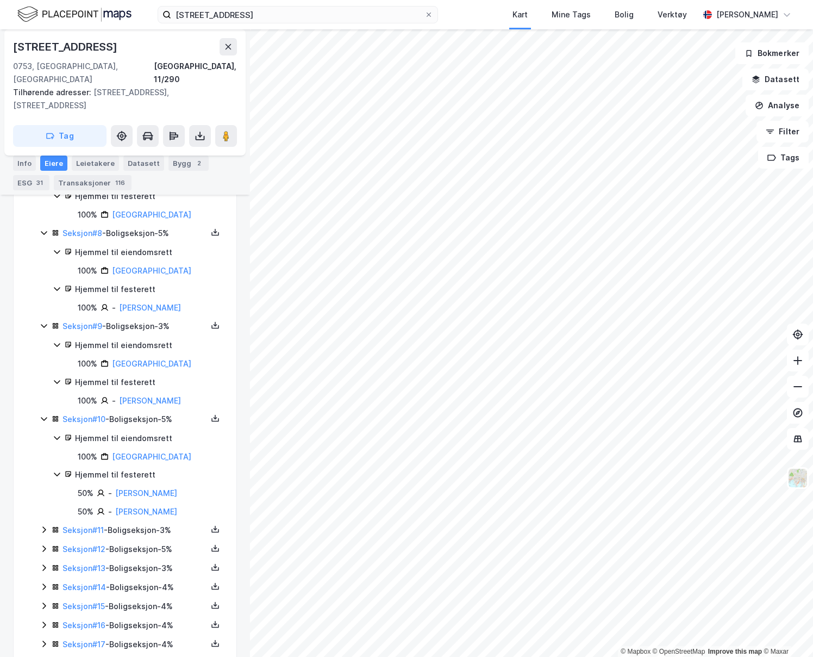
scroll to position [660, 0]
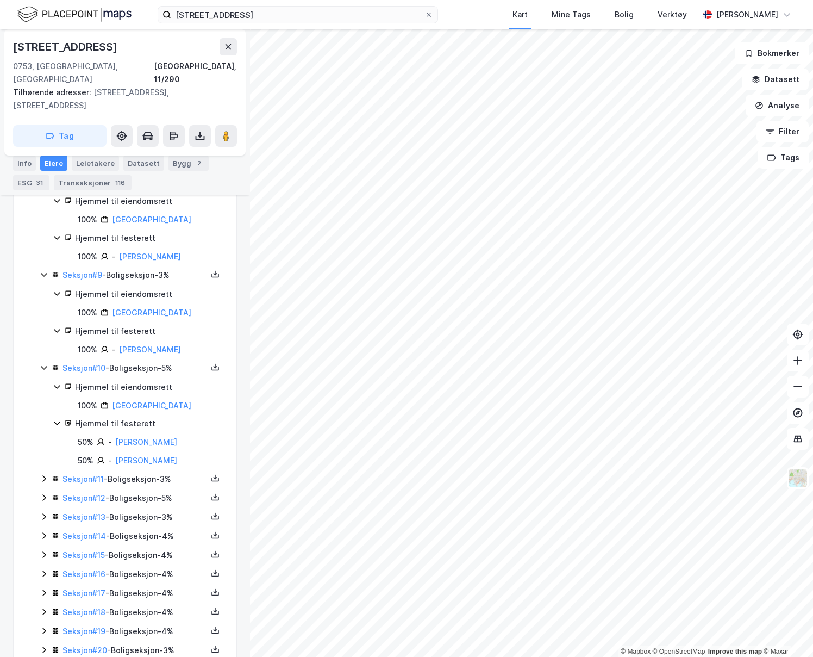
click at [44, 474] on icon at bounding box center [44, 478] width 9 height 9
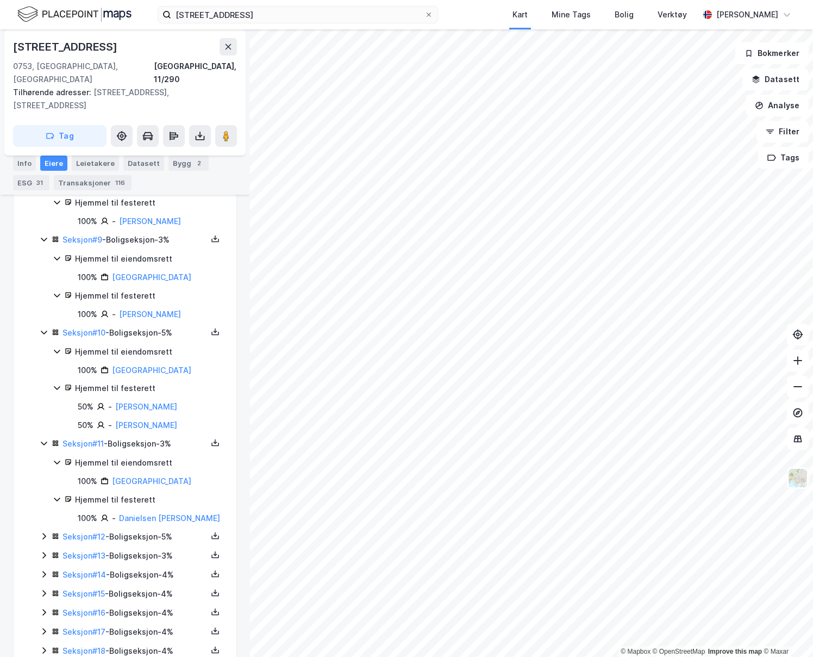
scroll to position [748, 0]
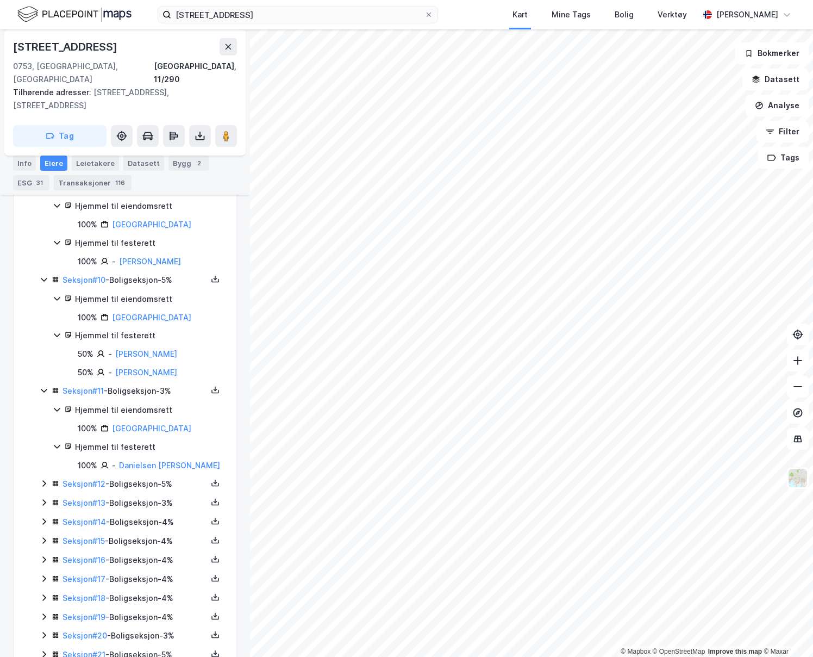
click at [44, 480] on icon at bounding box center [43, 483] width 3 height 7
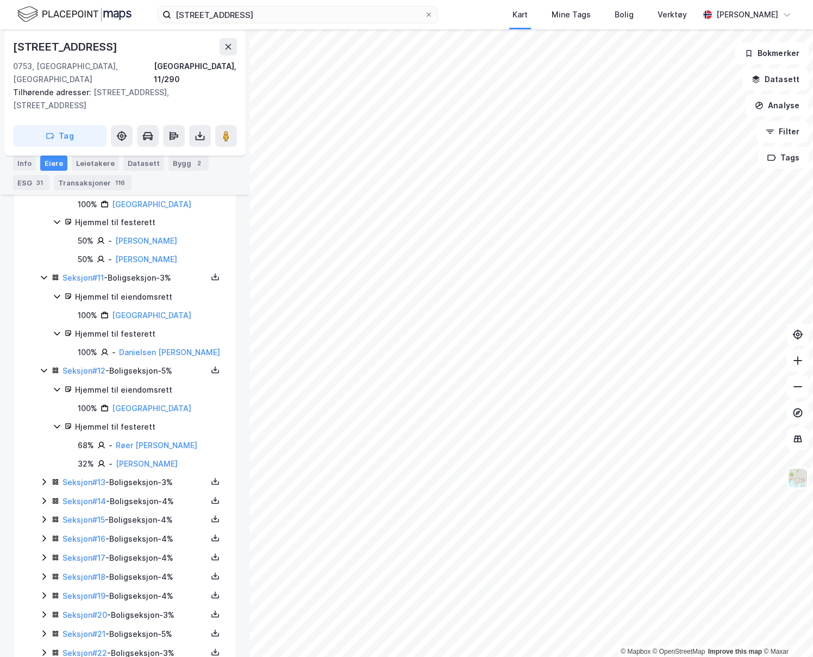
scroll to position [868, 0]
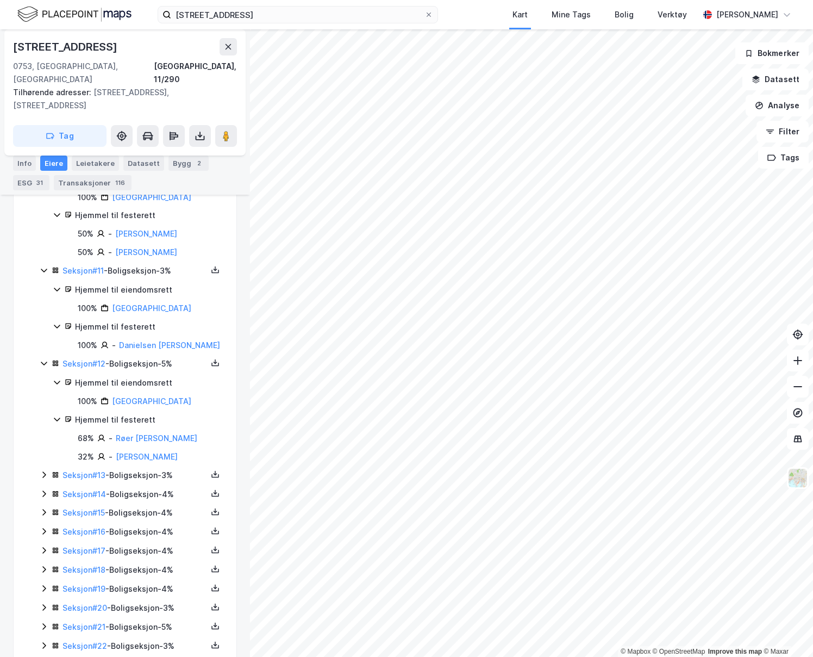
click at [43, 470] on icon at bounding box center [44, 474] width 9 height 9
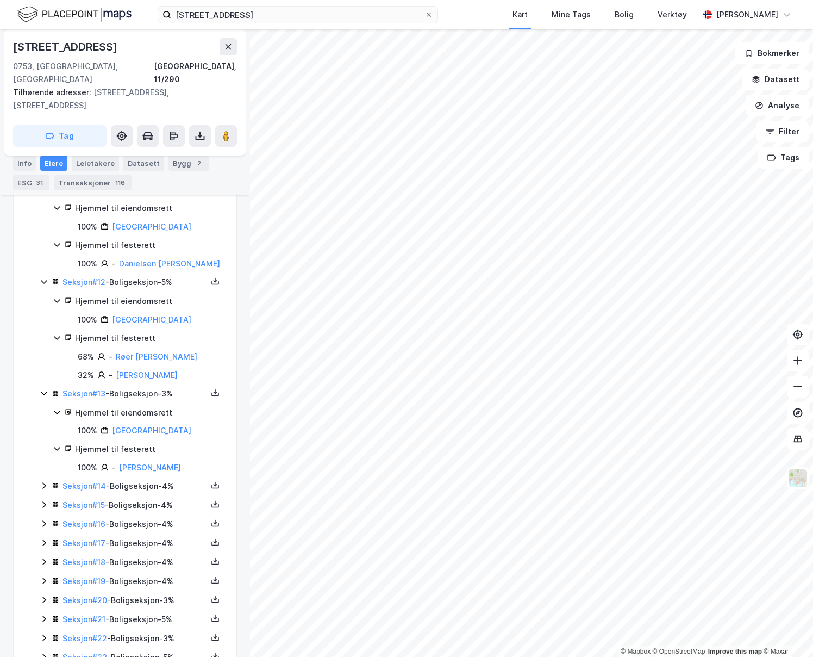
scroll to position [964, 0]
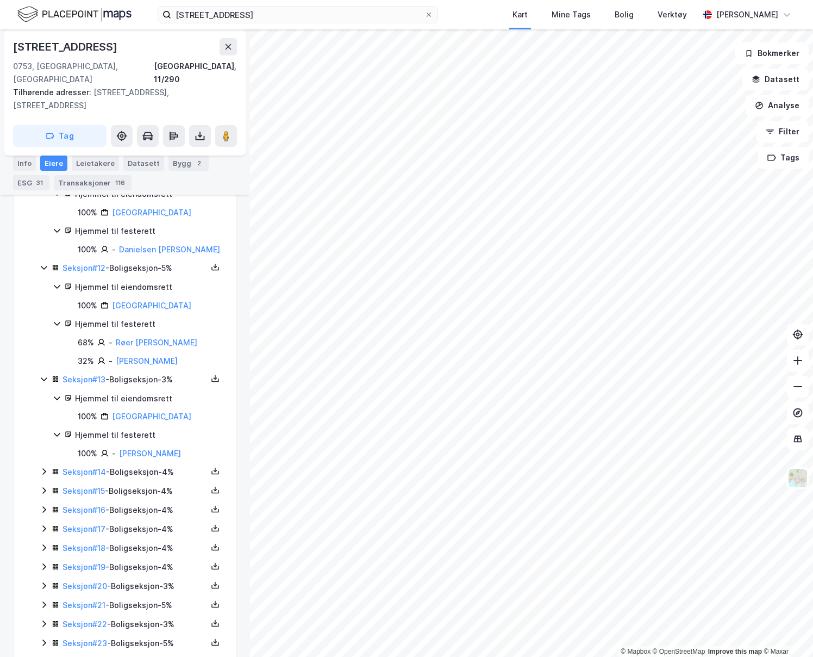
click at [46, 467] on icon at bounding box center [44, 471] width 9 height 9
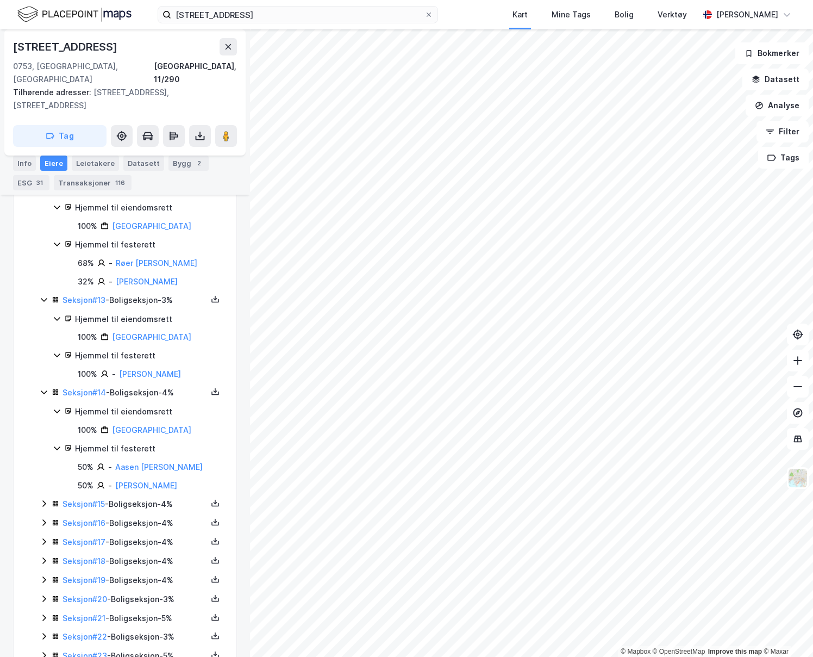
scroll to position [1057, 0]
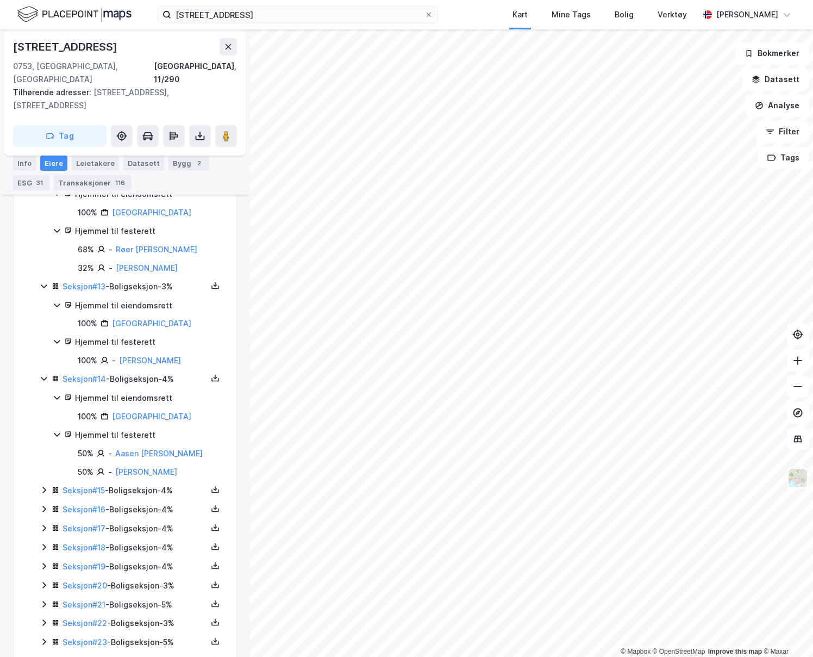
click at [40, 485] on icon at bounding box center [44, 489] width 9 height 9
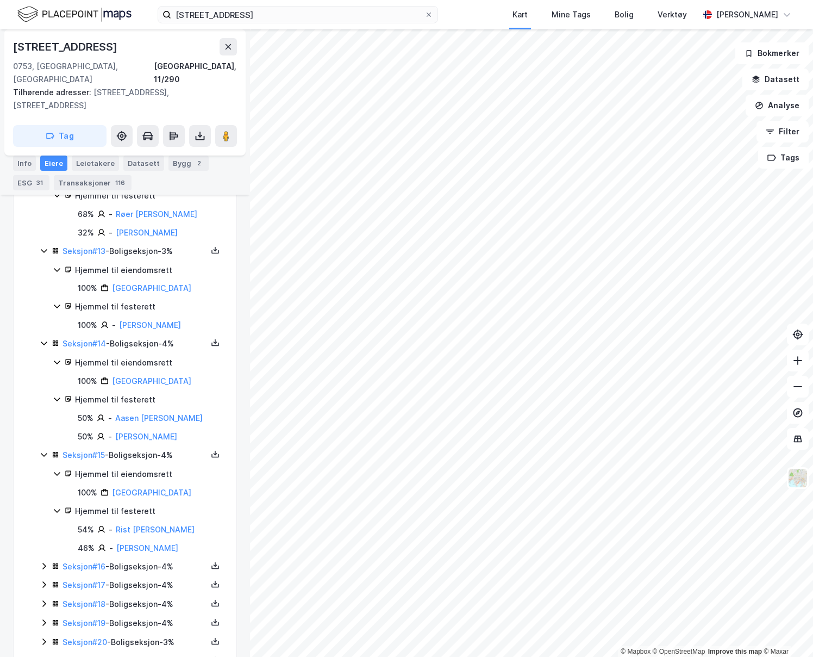
scroll to position [1106, 0]
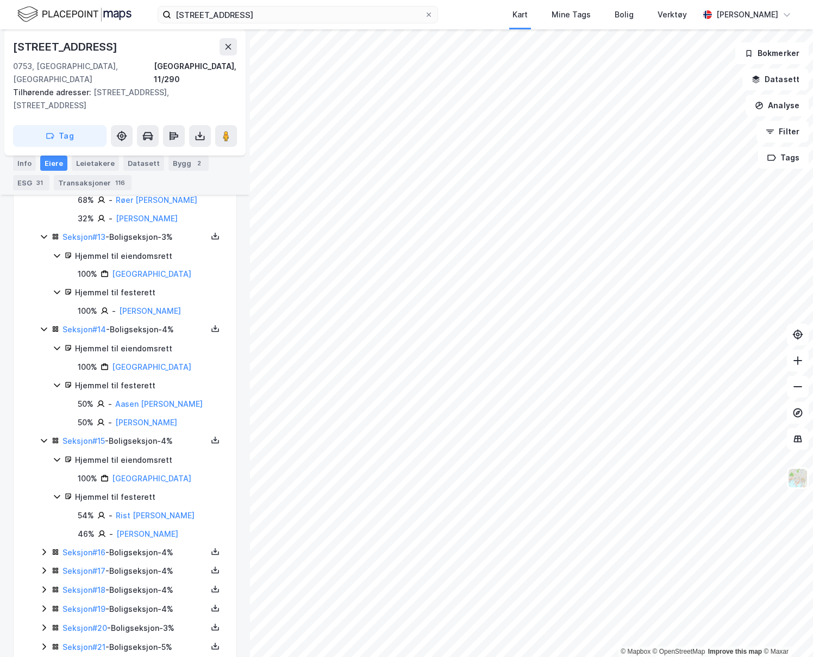
click at [45, 548] on icon at bounding box center [43, 551] width 3 height 7
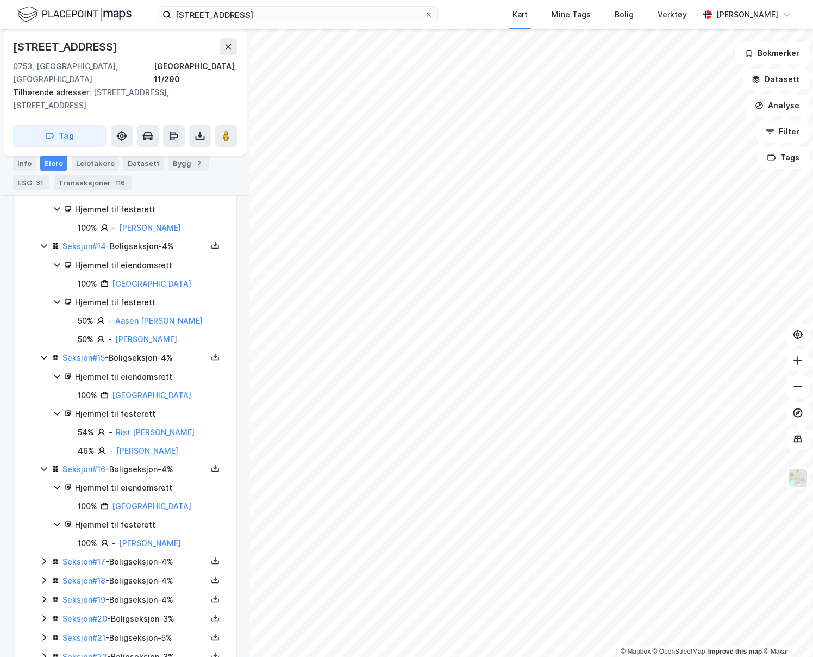
scroll to position [1228, 0]
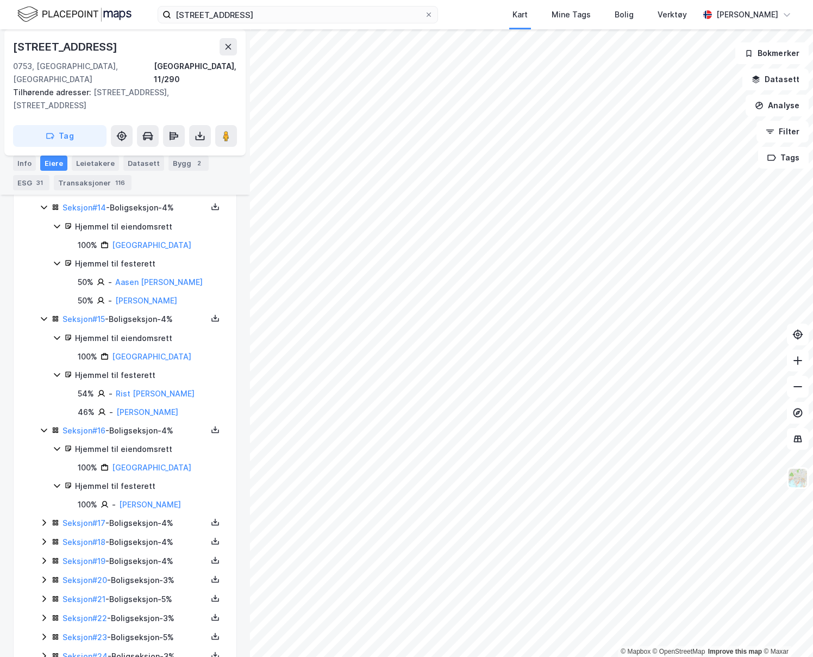
click at [45, 518] on icon at bounding box center [44, 522] width 9 height 9
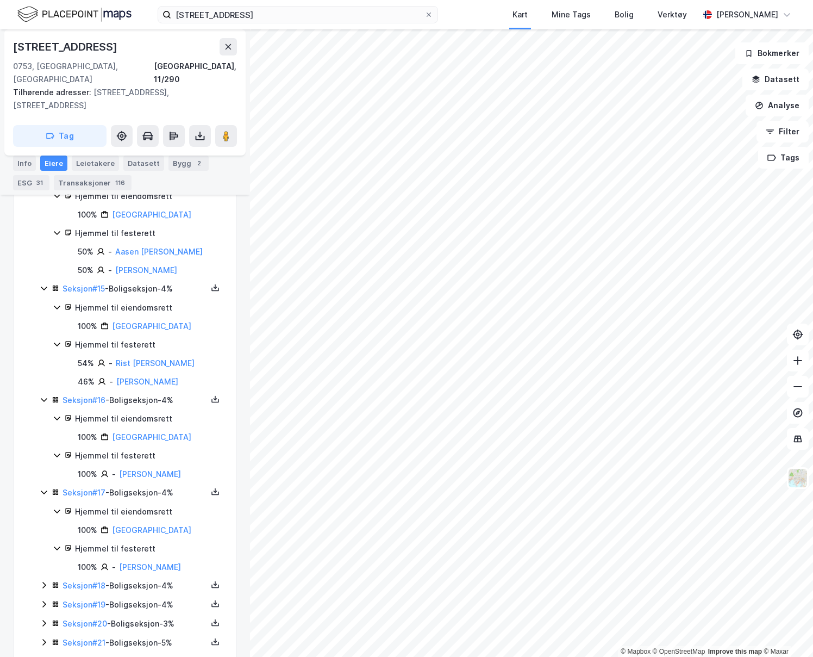
scroll to position [1337, 0]
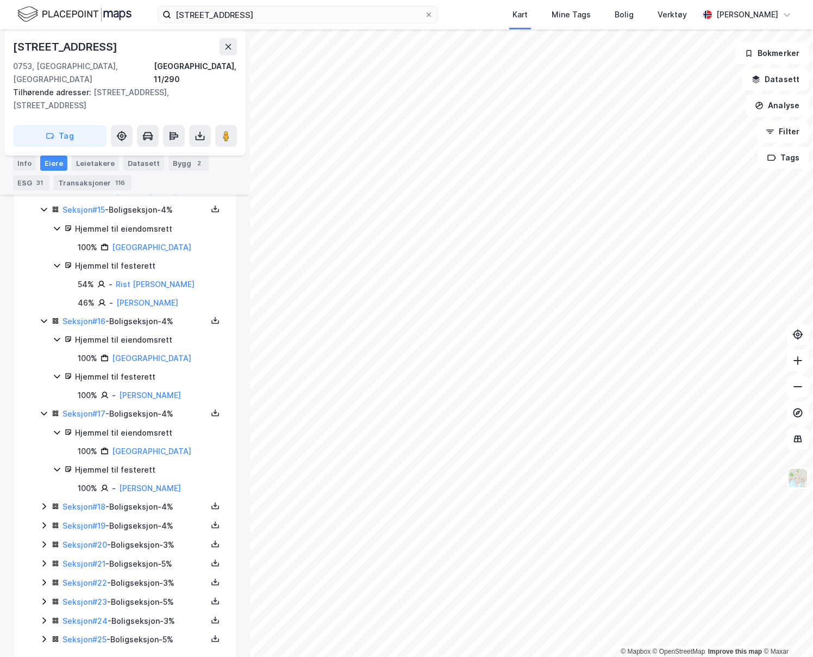
click at [45, 502] on icon at bounding box center [44, 506] width 9 height 9
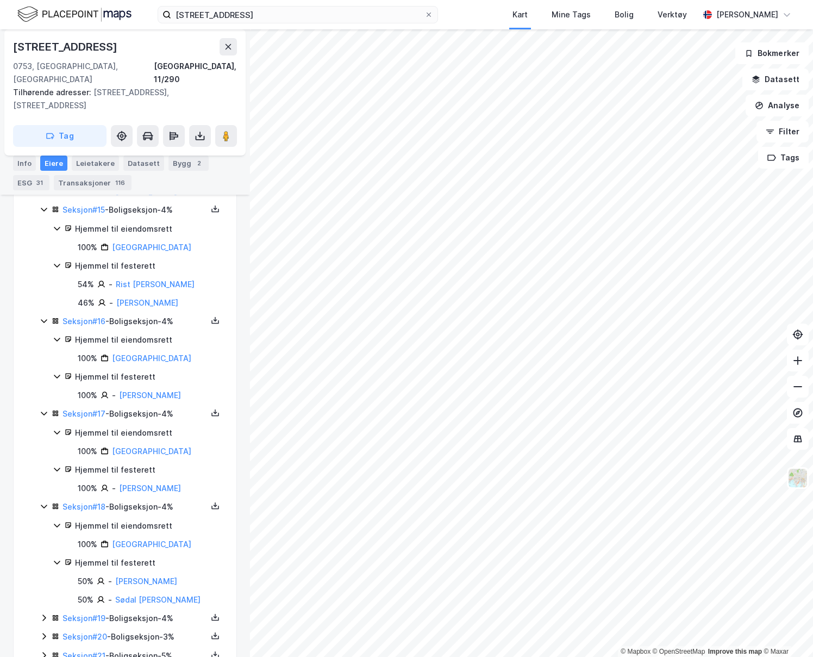
scroll to position [1433, 0]
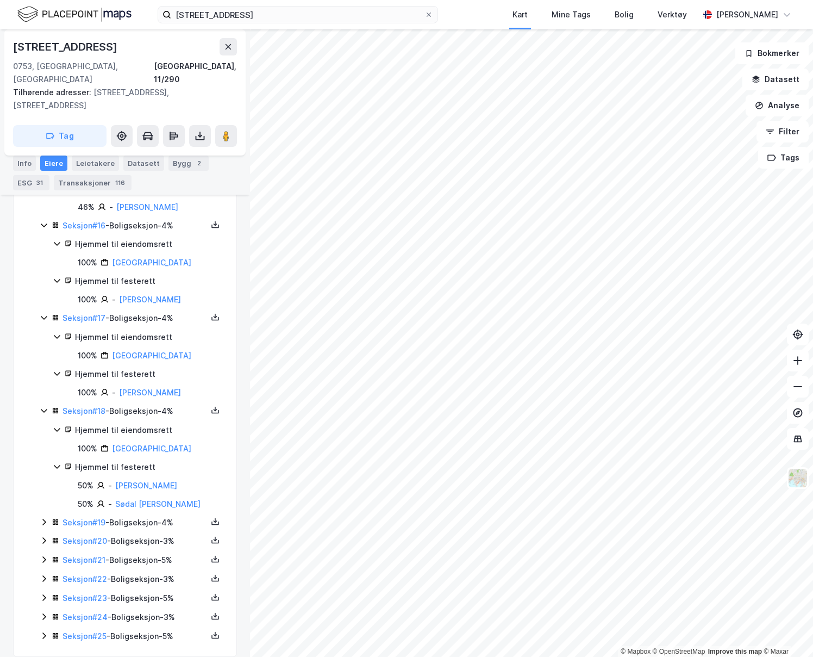
click at [44, 517] on icon at bounding box center [44, 521] width 9 height 9
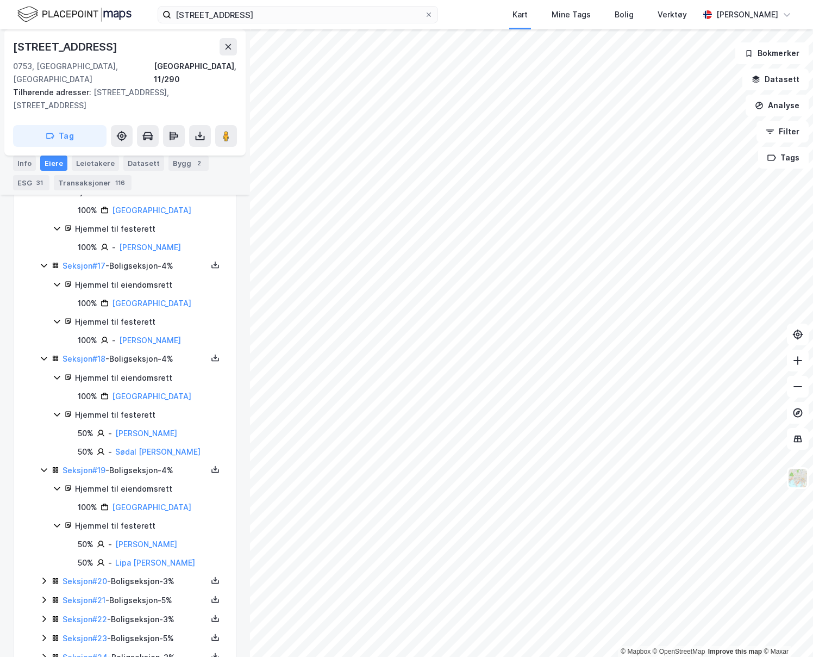
scroll to position [1525, 0]
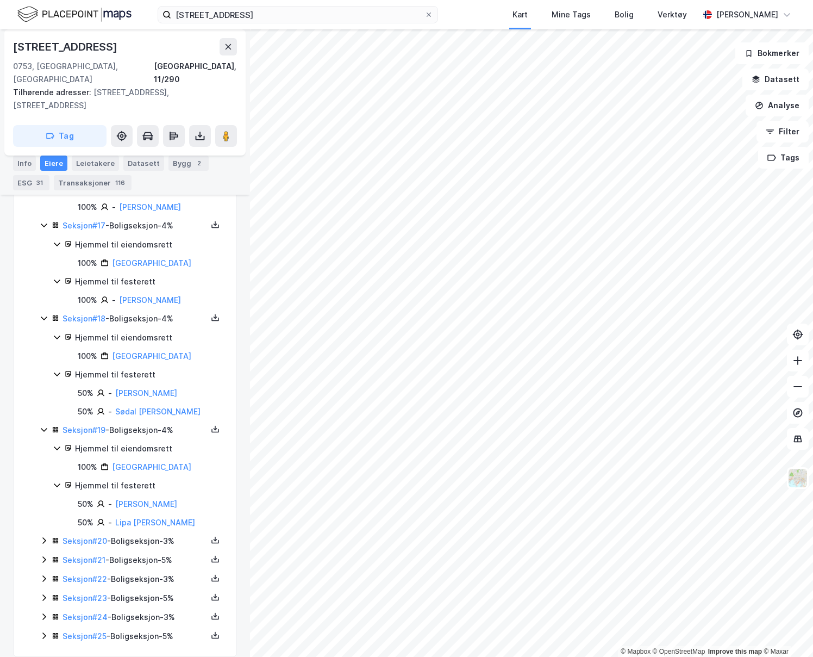
click at [44, 537] on icon at bounding box center [43, 540] width 3 height 7
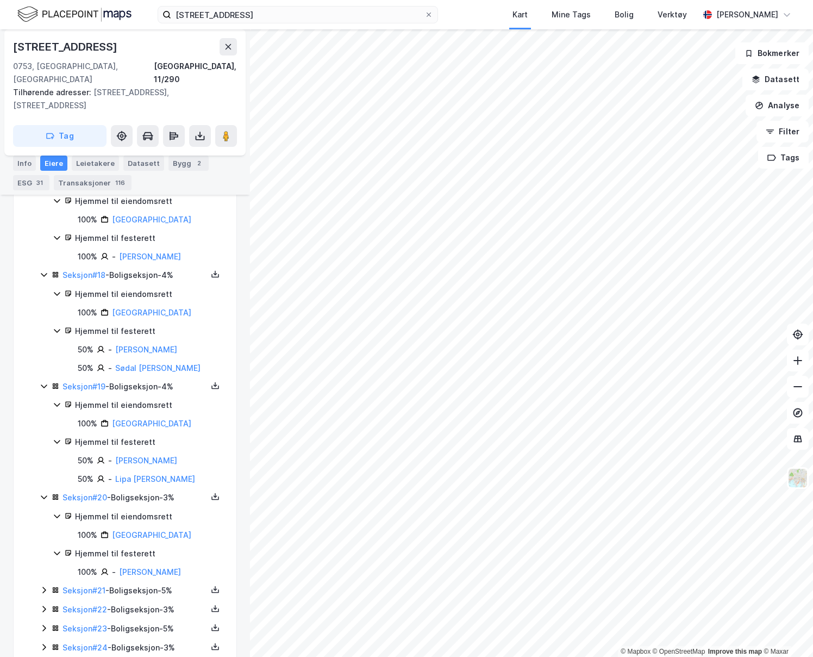
scroll to position [1583, 0]
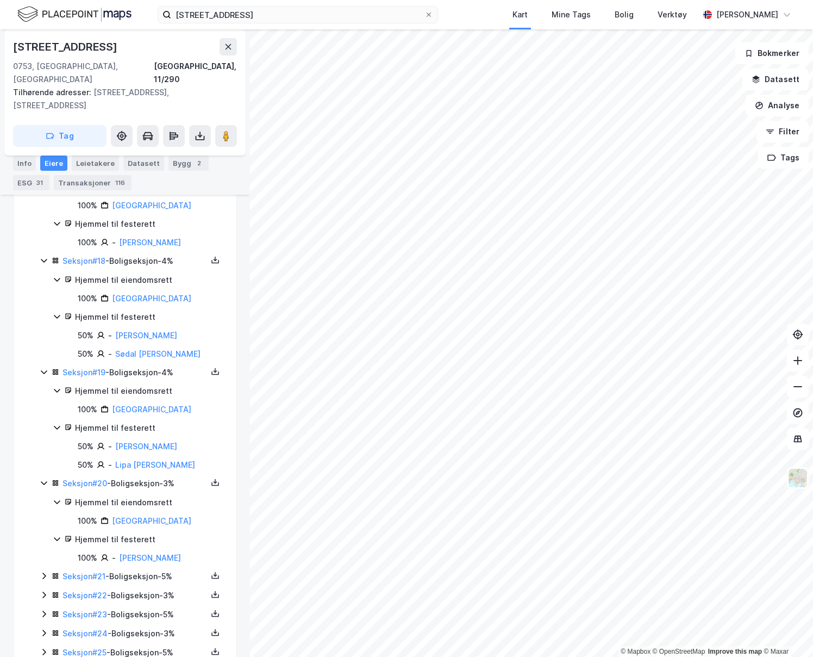
click at [41, 571] on icon at bounding box center [44, 575] width 9 height 9
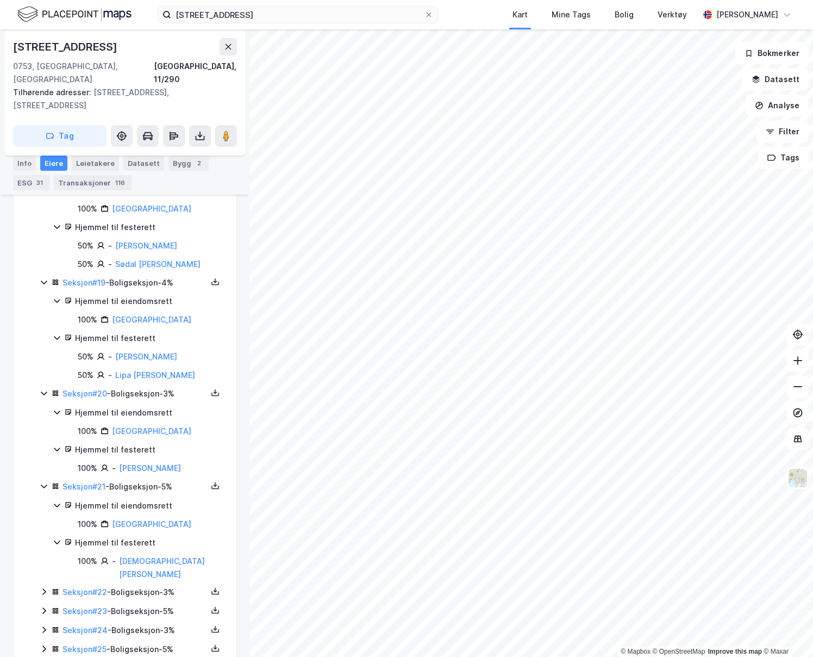
click at [43, 587] on icon at bounding box center [44, 591] width 9 height 9
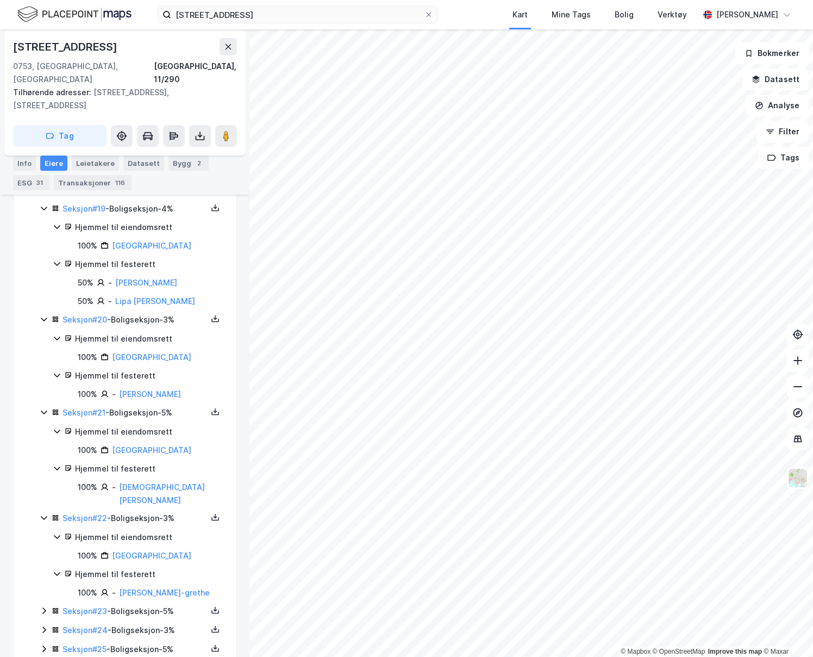
click at [40, 606] on icon at bounding box center [44, 610] width 9 height 9
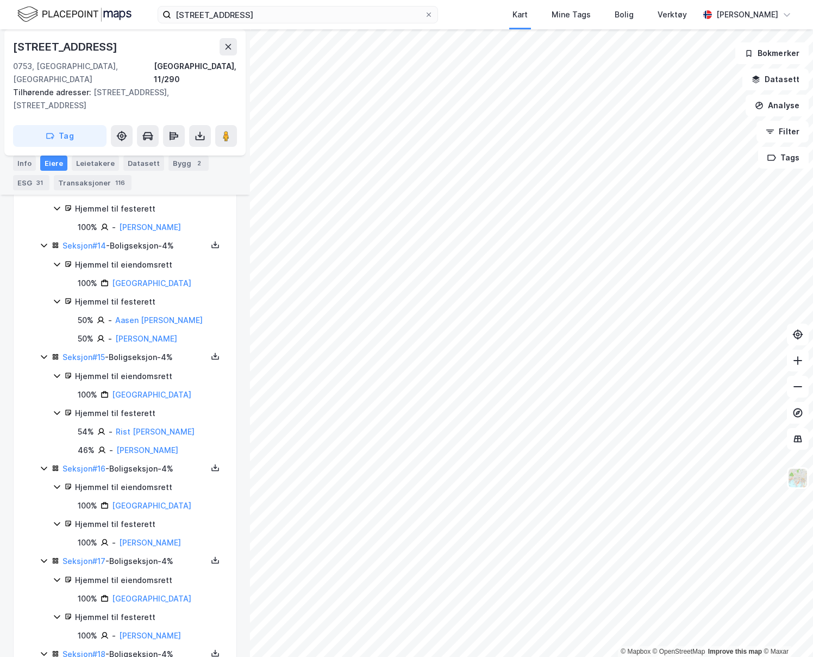
scroll to position [1139, 0]
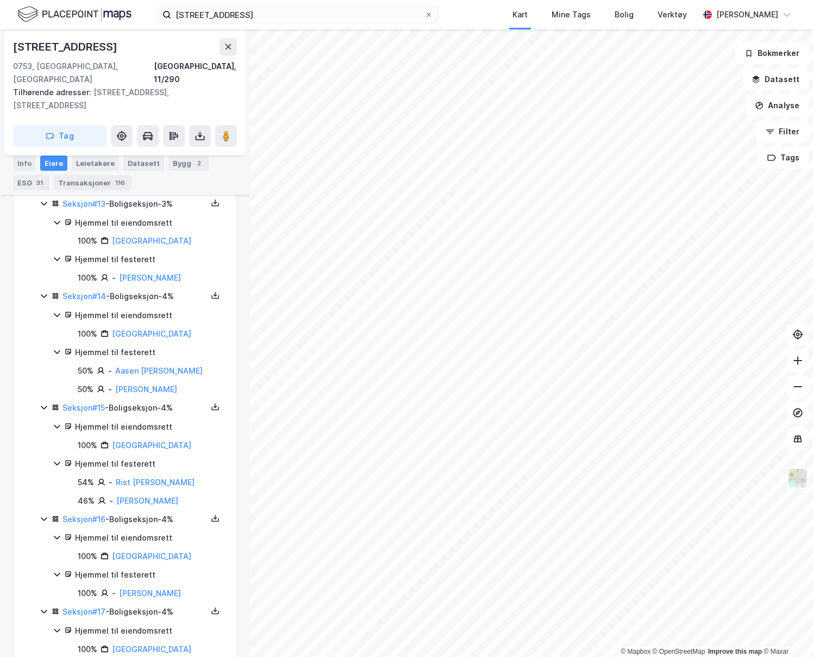
click at [138, 401] on div "Seksjon # 15 - Boligseksjon - 4%" at bounding box center [135, 407] width 145 height 13
click at [94, 403] on link "Seksjon # 15" at bounding box center [84, 407] width 42 height 9
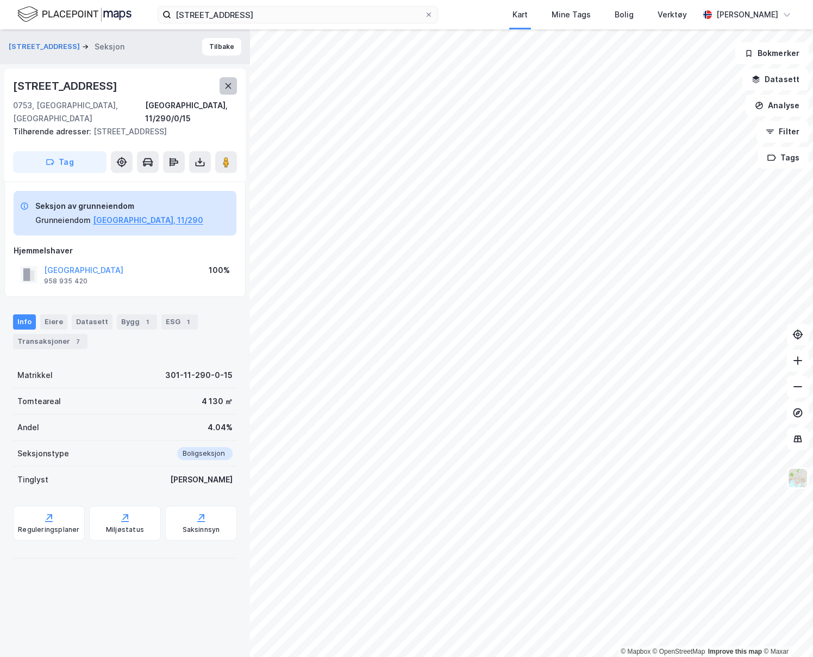
click at [223, 88] on button at bounding box center [228, 85] width 17 height 17
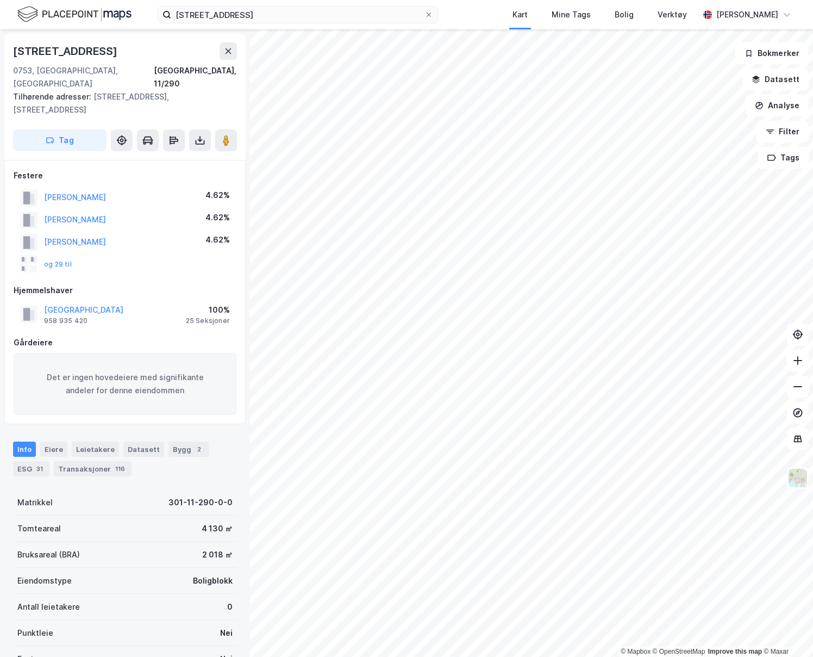
scroll to position [155, 0]
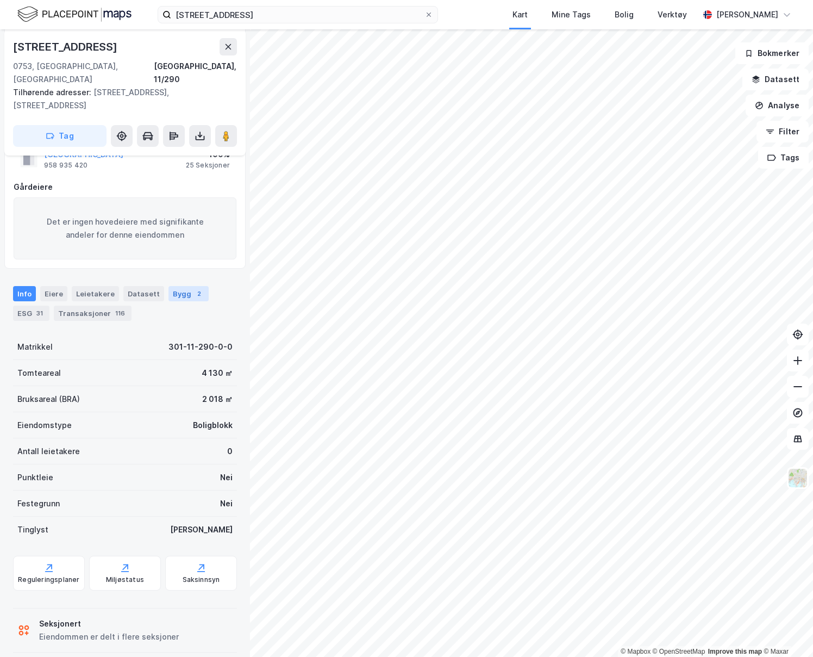
click at [168, 286] on div "Bygg 2" at bounding box center [188, 293] width 40 height 15
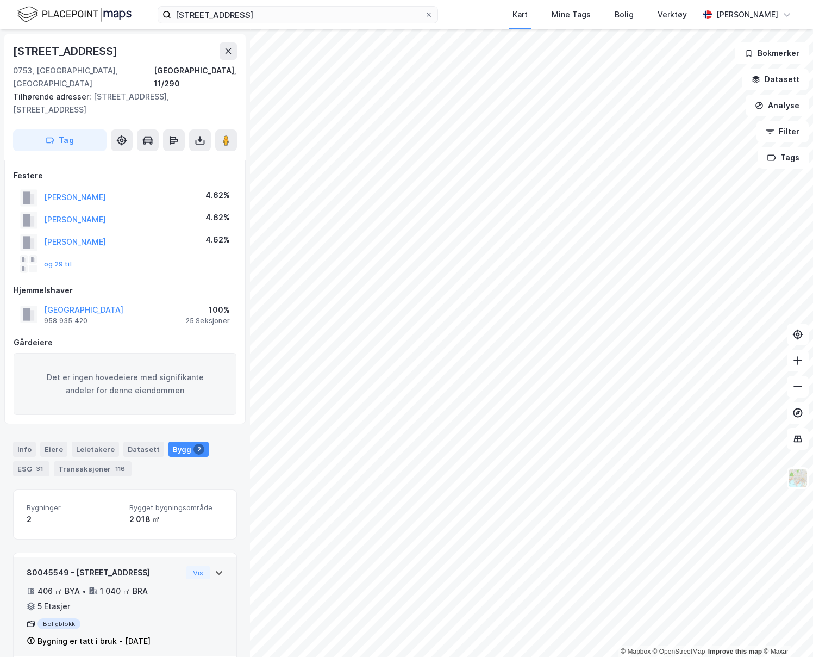
click at [191, 567] on div "80045549 - Aslakveien 15A 406 ㎡ BYA • 1 040 ㎡ BRA • 5 Etasjer Boligblokk Bygnin…" at bounding box center [125, 611] width 197 height 91
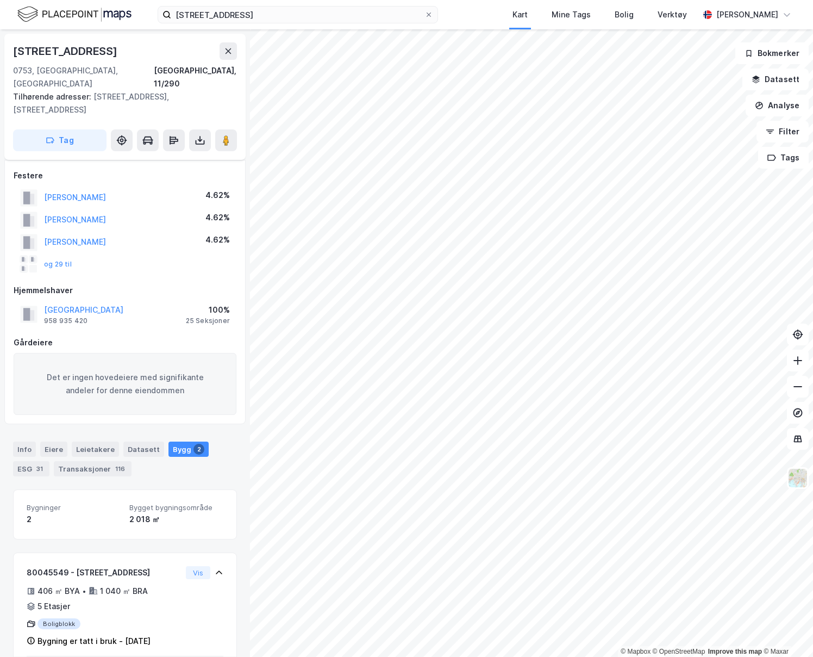
scroll to position [154, 0]
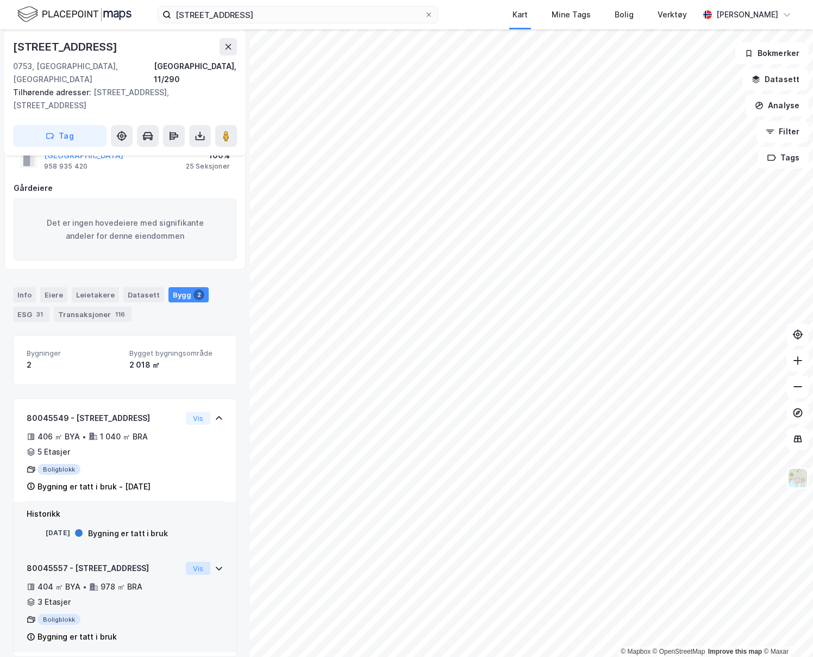
click at [197, 561] on button "Vis" at bounding box center [198, 567] width 24 height 13
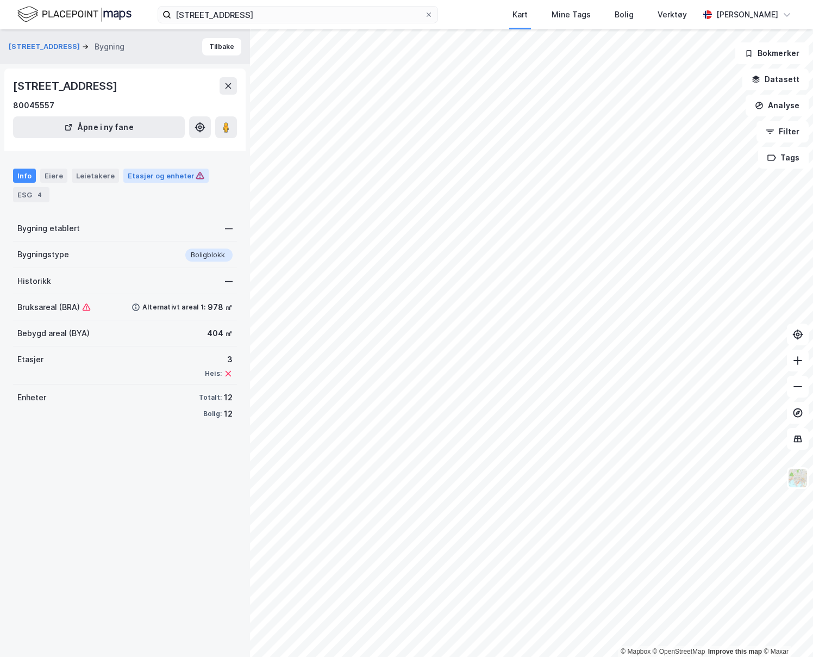
click at [133, 175] on div "Etasjer og enheter" at bounding box center [166, 176] width 77 height 10
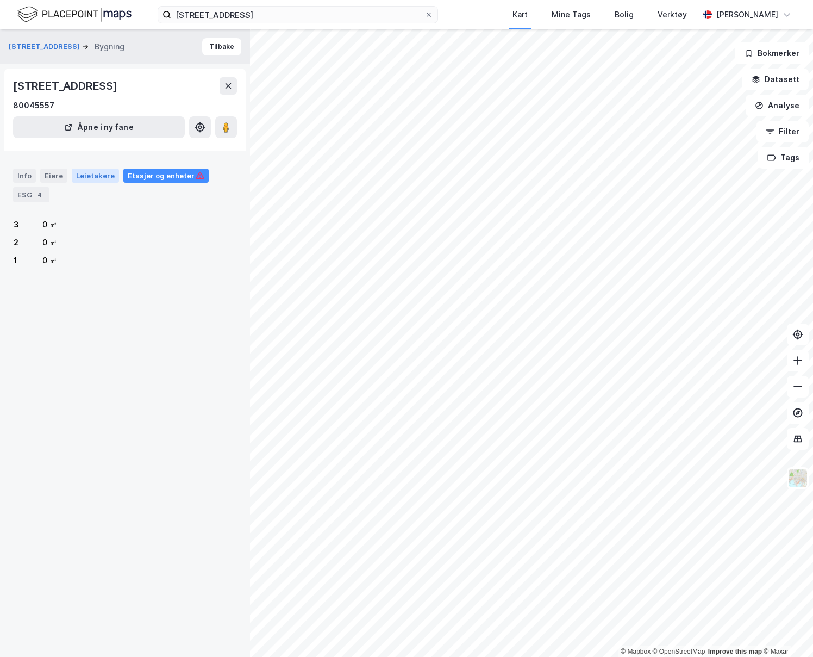
click at [97, 178] on div "Leietakere" at bounding box center [95, 175] width 47 height 14
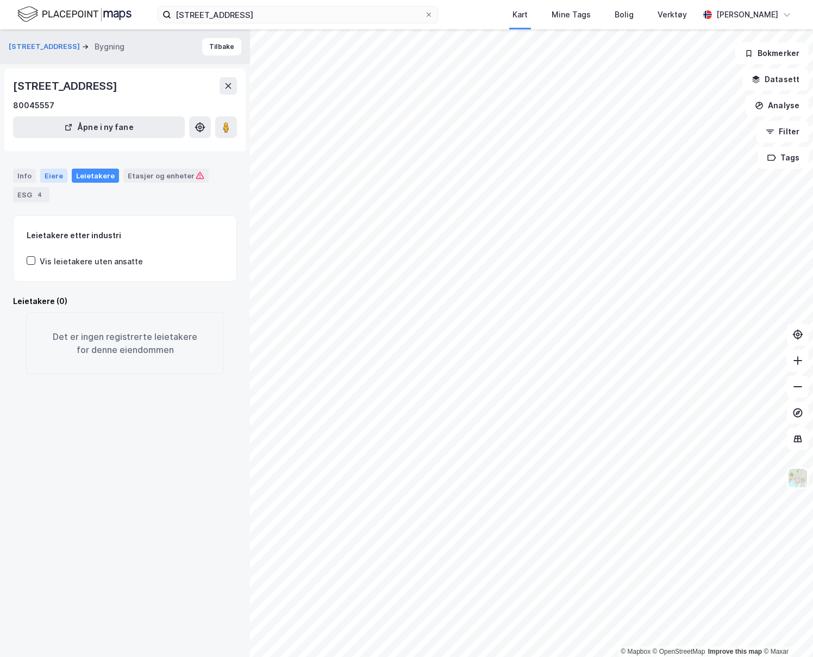
click at [53, 178] on div "Eiere" at bounding box center [53, 175] width 27 height 14
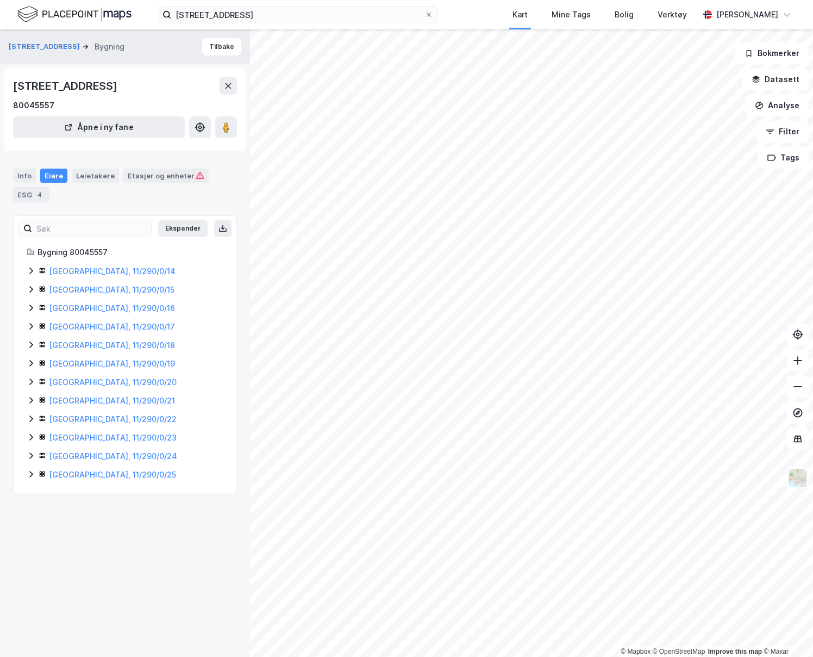
click at [30, 270] on icon at bounding box center [31, 270] width 9 height 9
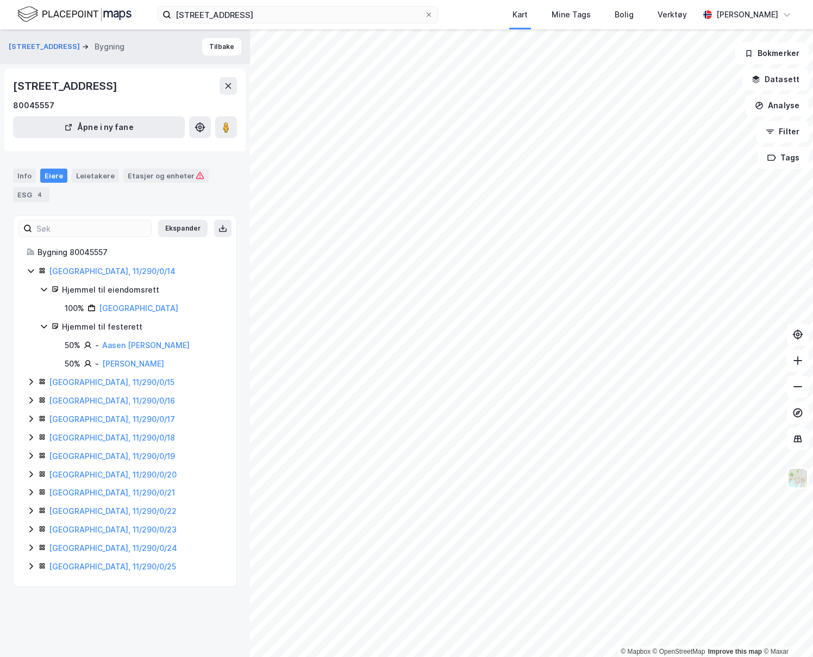
click at [30, 270] on icon at bounding box center [31, 270] width 9 height 9
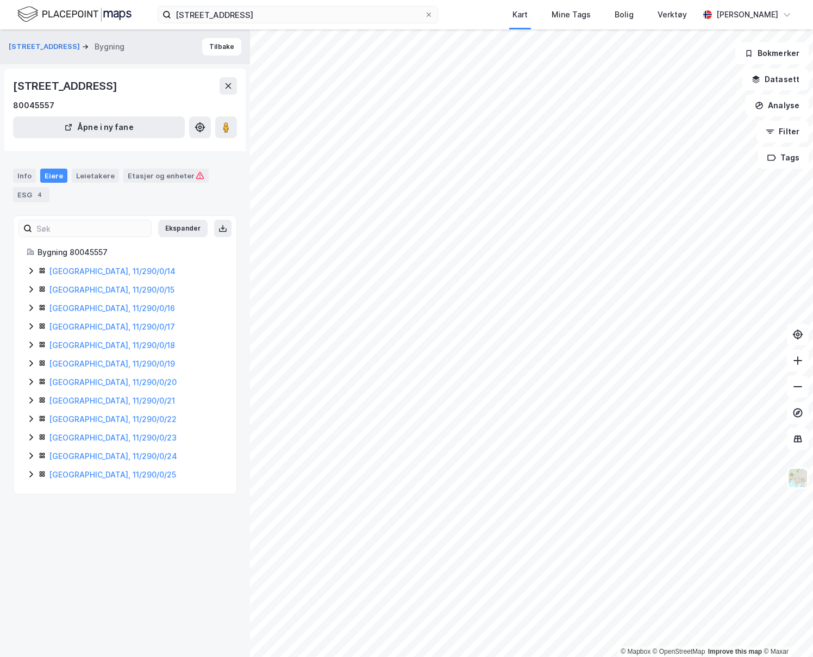
click at [32, 289] on icon at bounding box center [30, 289] width 3 height 7
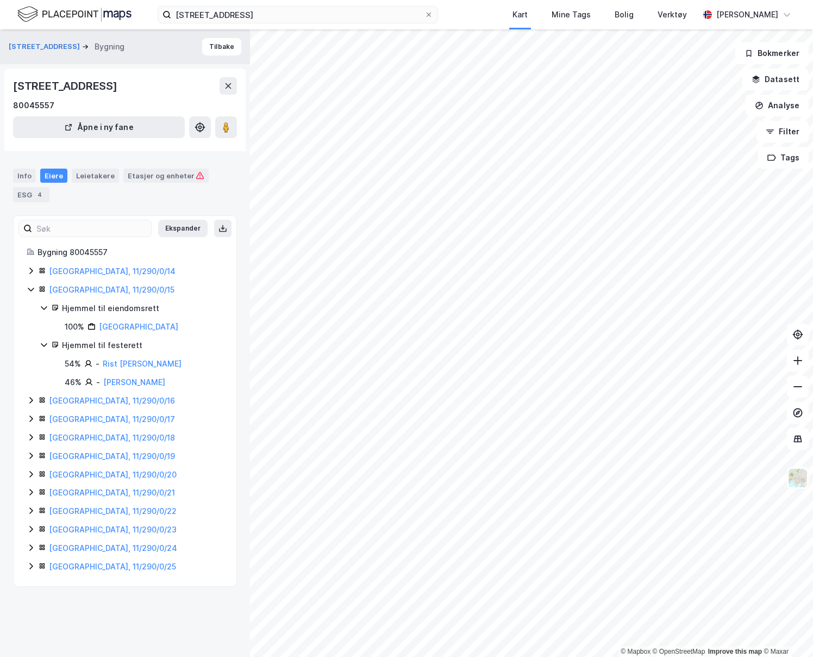
click at [32, 289] on icon at bounding box center [31, 289] width 9 height 9
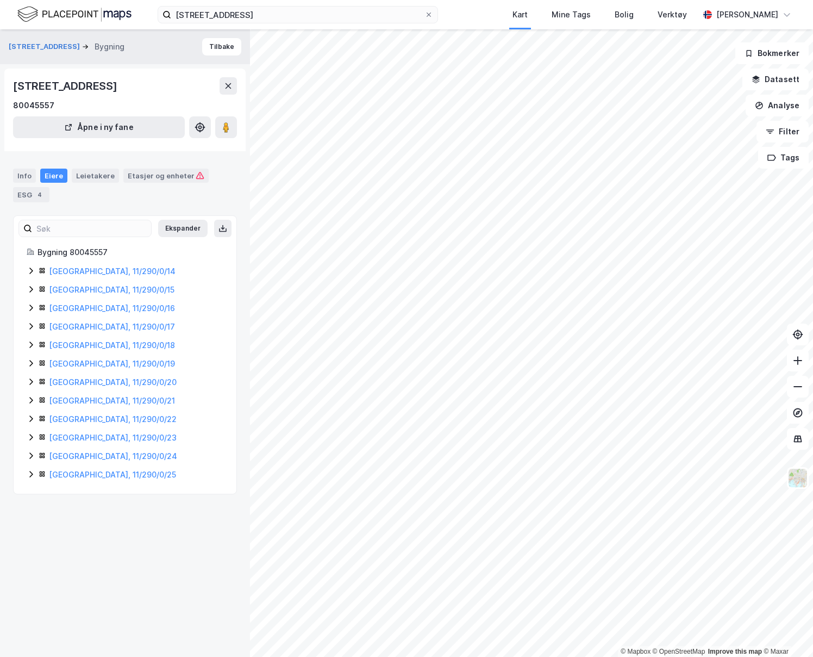
click at [33, 307] on icon at bounding box center [31, 307] width 9 height 9
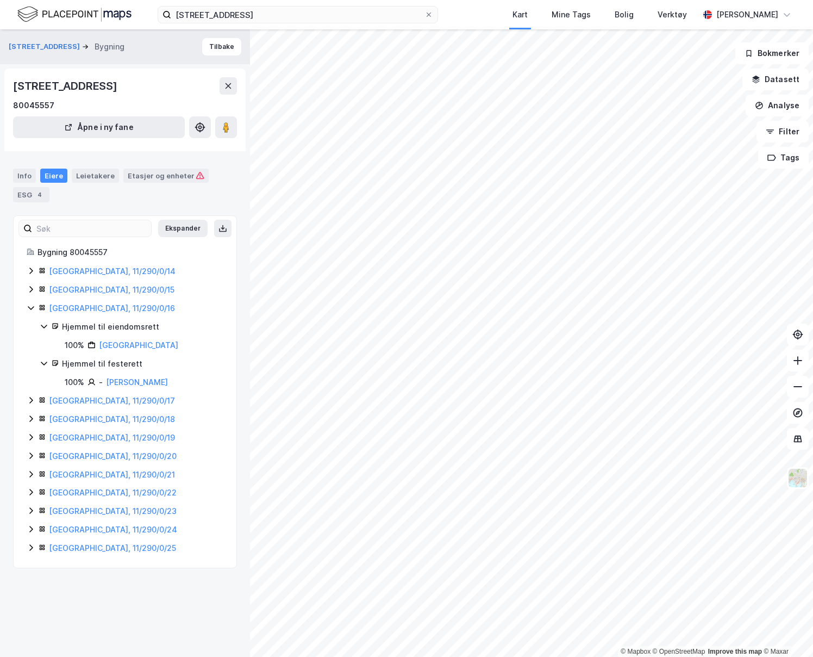
click at [33, 307] on icon at bounding box center [31, 308] width 6 height 4
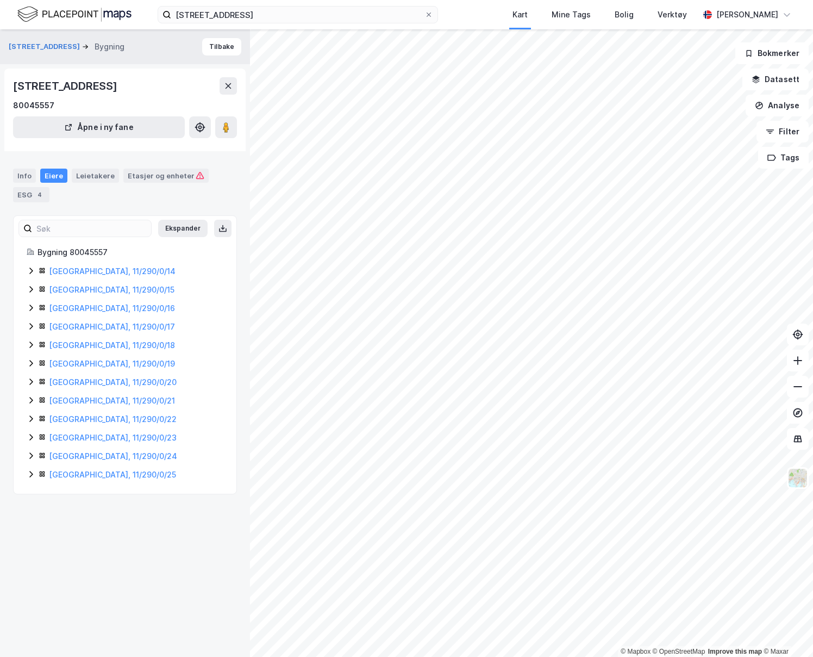
click at [31, 328] on icon at bounding box center [30, 326] width 3 height 7
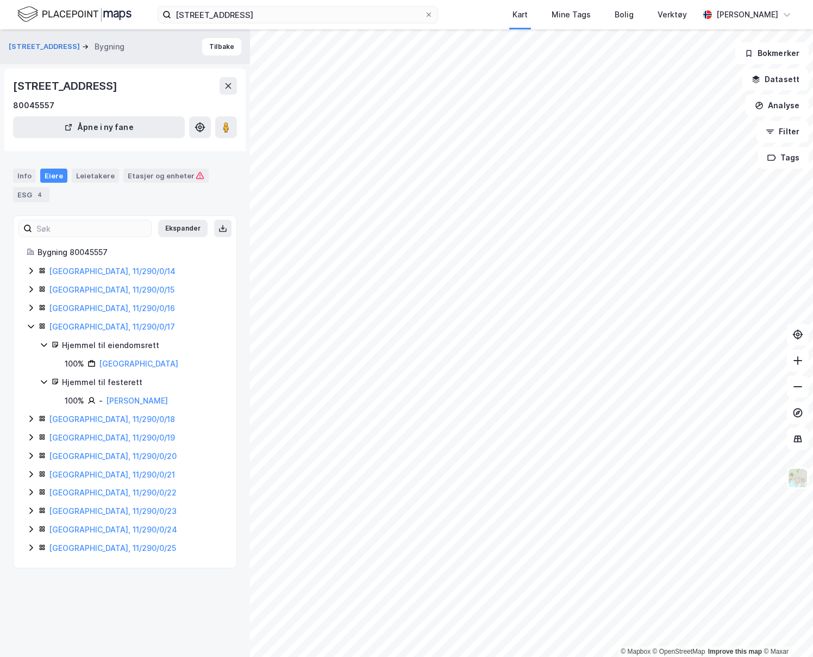
click at [31, 328] on icon at bounding box center [31, 326] width 6 height 4
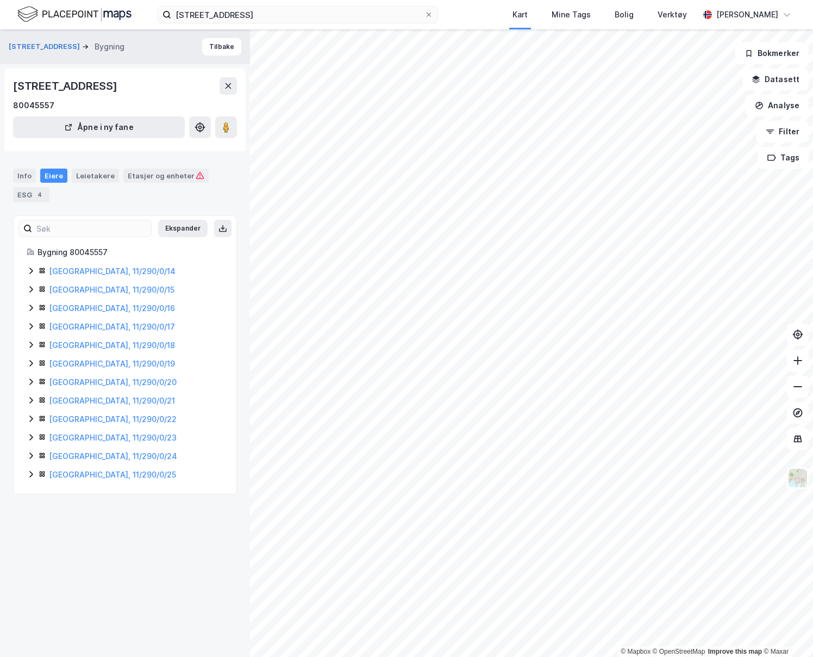
click at [32, 343] on icon at bounding box center [30, 344] width 3 height 7
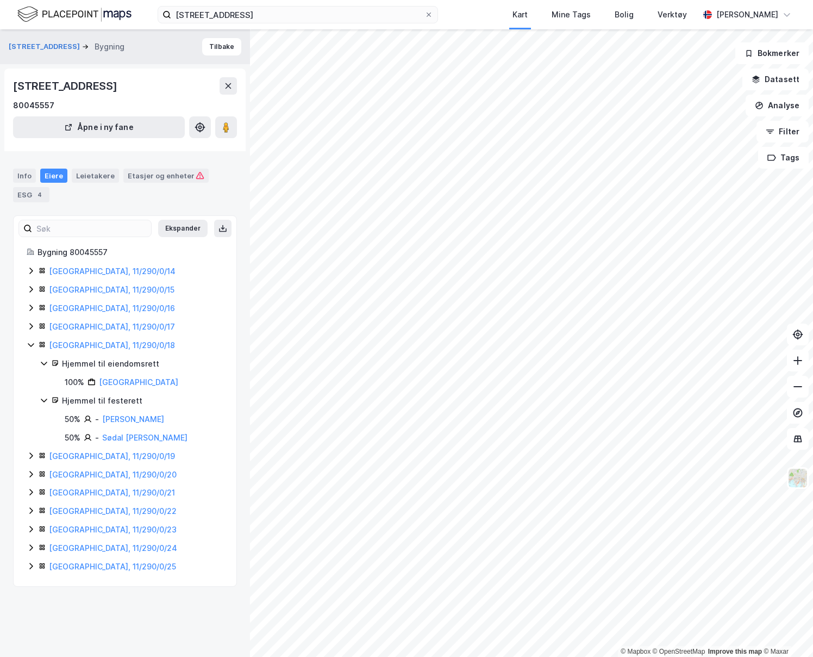
click at [32, 343] on icon at bounding box center [31, 344] width 9 height 9
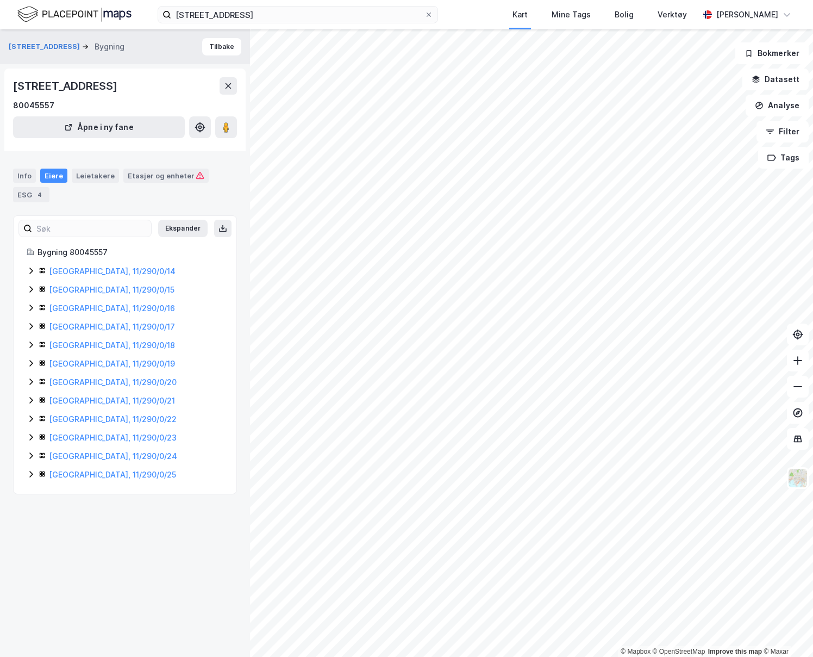
click at [30, 363] on icon at bounding box center [31, 363] width 9 height 9
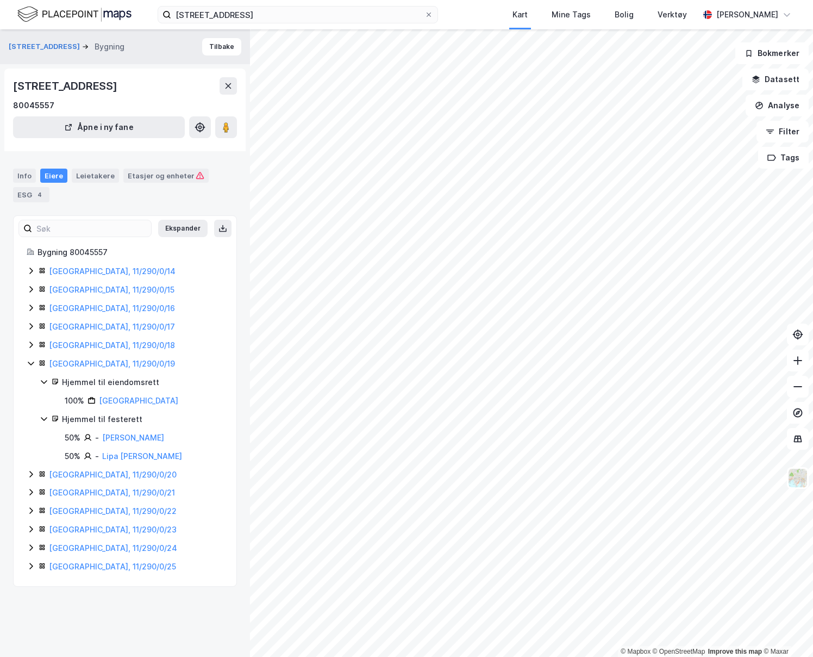
click at [30, 363] on icon at bounding box center [31, 363] width 9 height 9
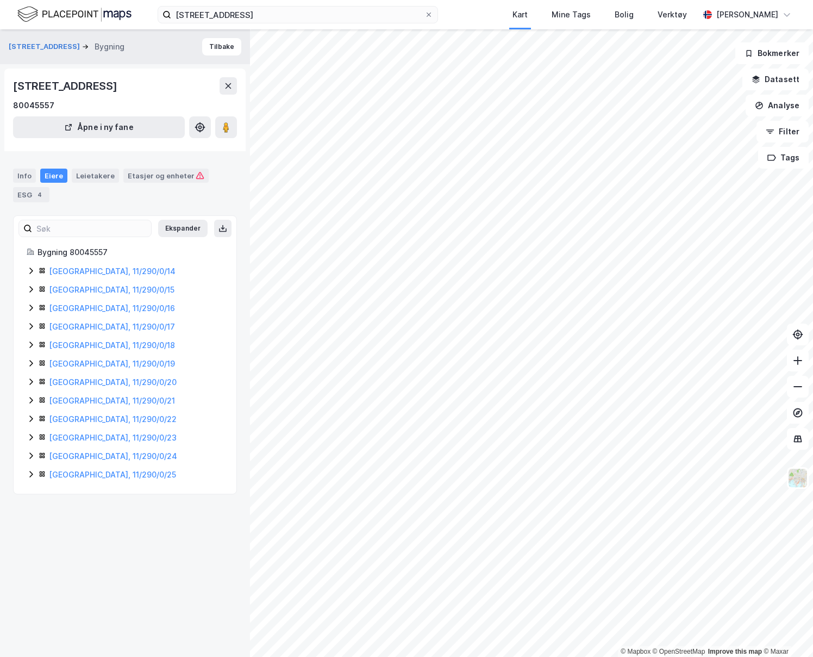
click at [29, 383] on icon at bounding box center [31, 381] width 9 height 9
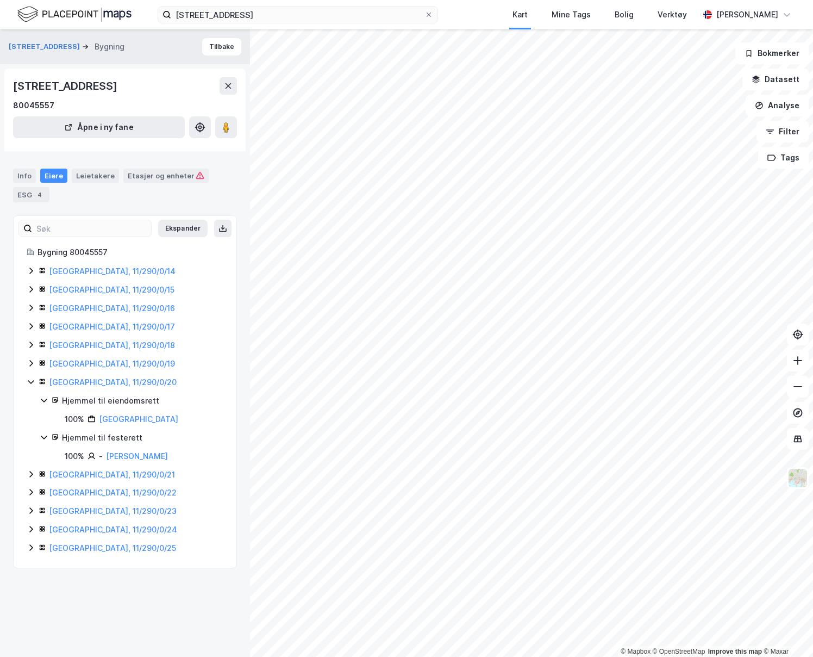
click at [29, 383] on icon at bounding box center [31, 381] width 9 height 9
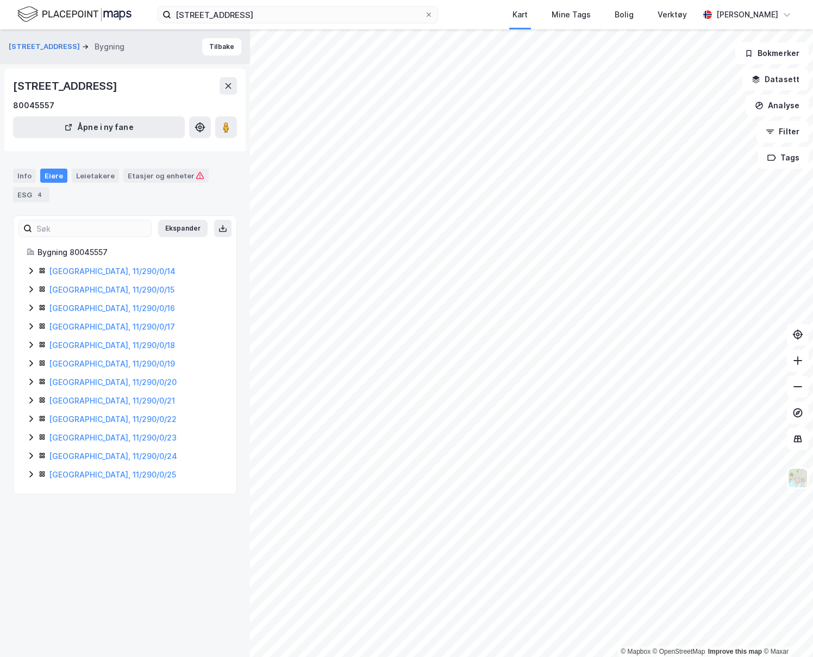
click at [28, 399] on icon at bounding box center [31, 400] width 9 height 9
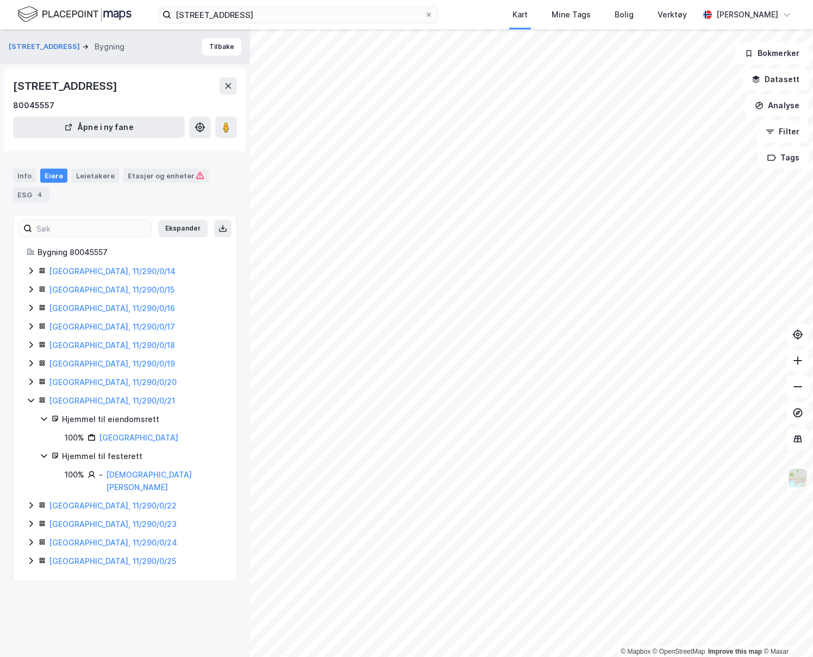
click at [29, 399] on icon at bounding box center [31, 400] width 9 height 9
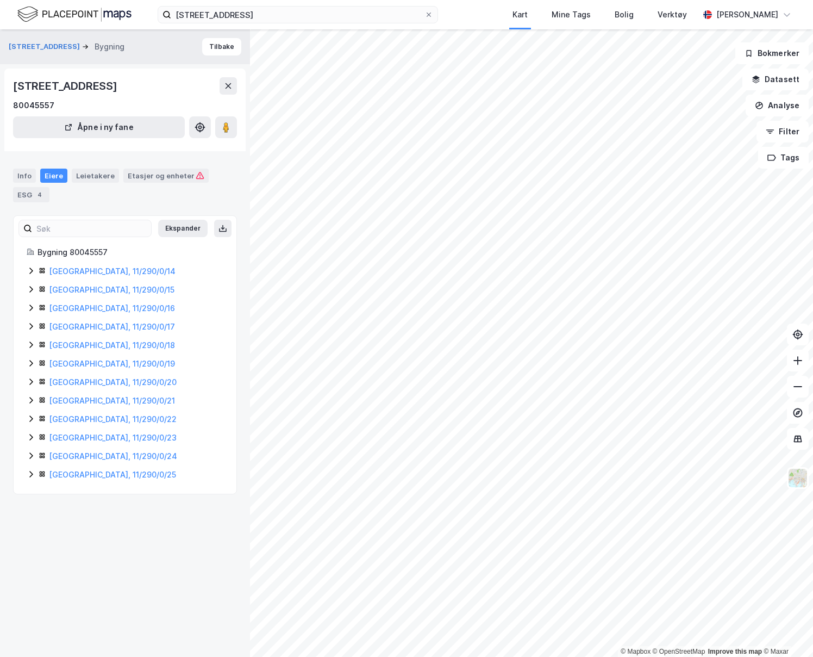
click at [33, 416] on icon at bounding box center [31, 418] width 9 height 9
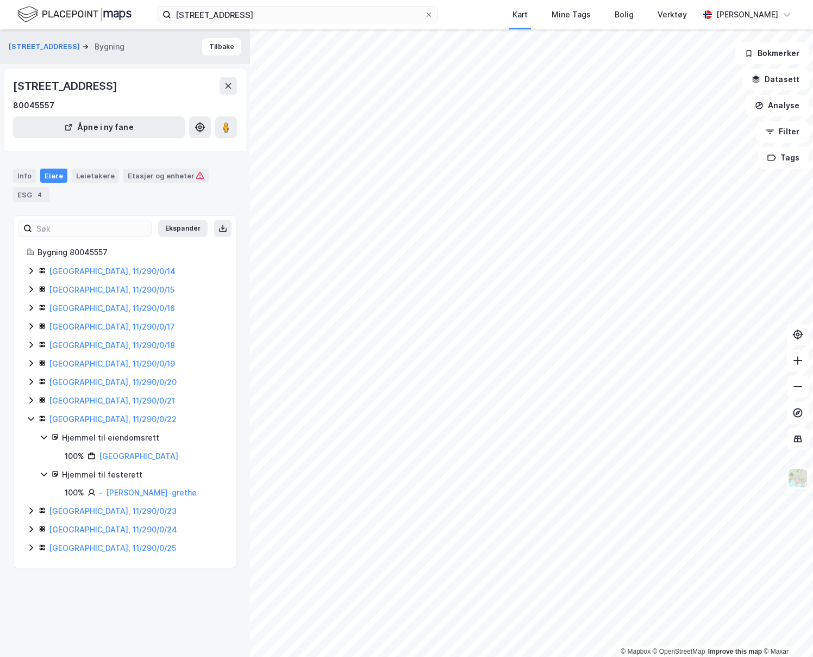
click at [33, 416] on icon at bounding box center [31, 418] width 9 height 9
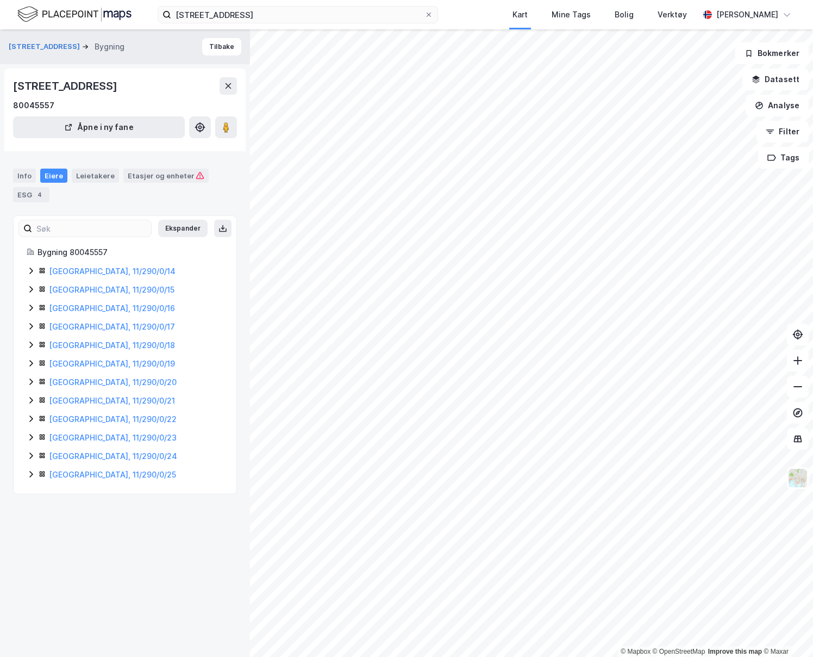
click at [31, 437] on icon at bounding box center [31, 437] width 9 height 9
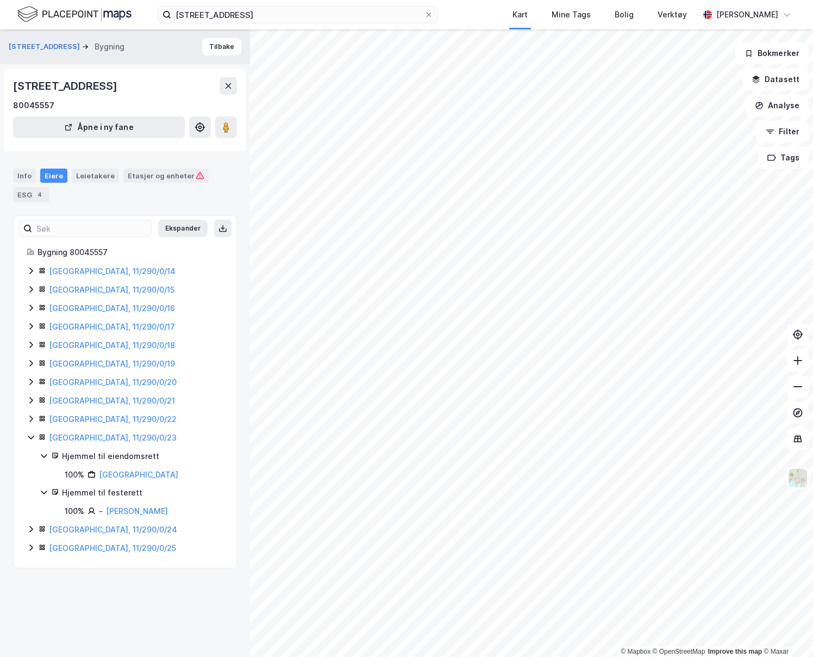
click at [31, 436] on icon at bounding box center [31, 437] width 9 height 9
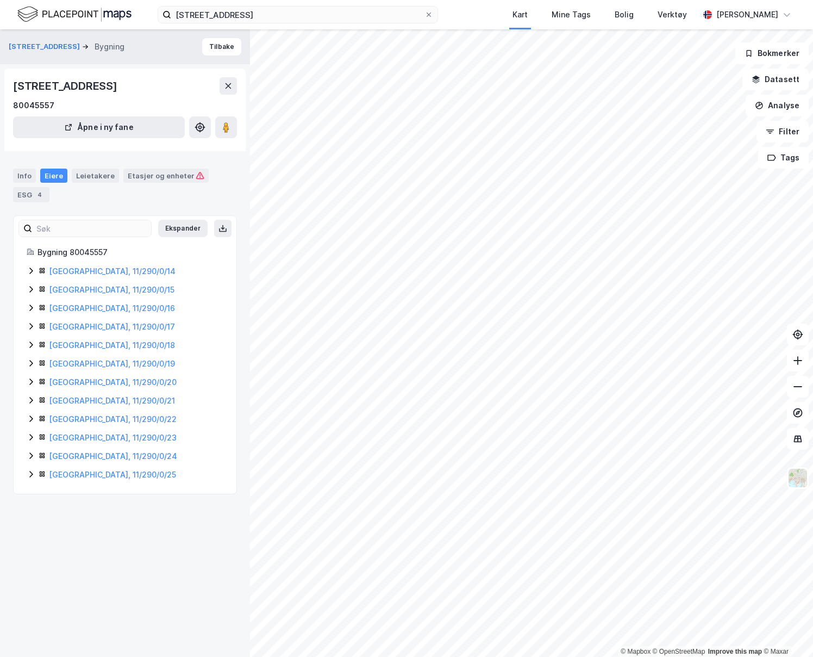
click at [28, 451] on icon at bounding box center [31, 455] width 9 height 9
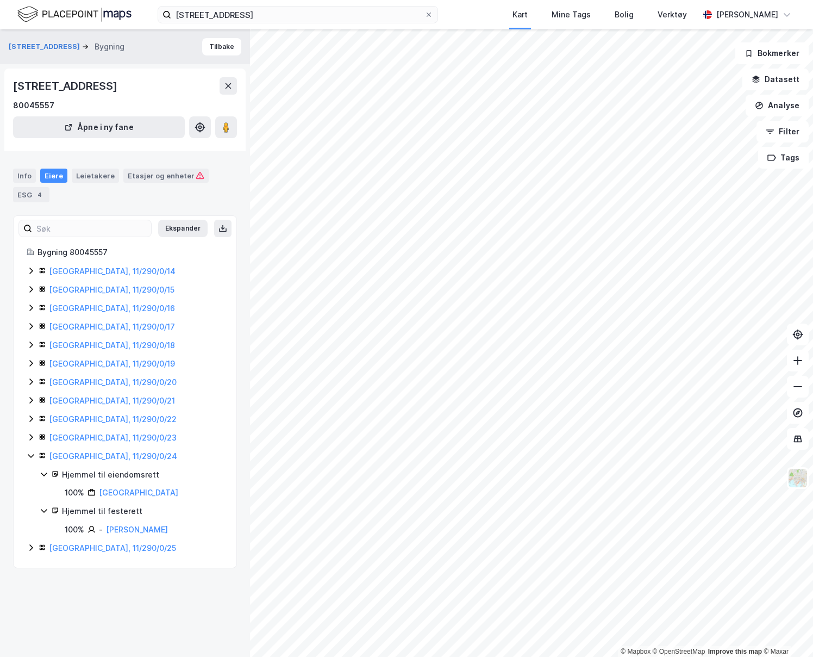
click at [28, 451] on icon at bounding box center [31, 455] width 9 height 9
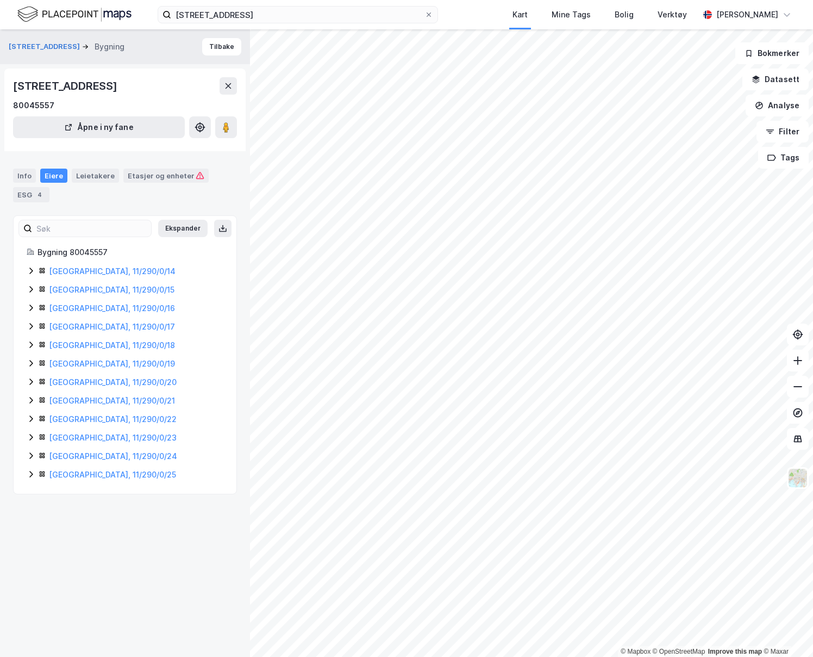
click at [32, 475] on icon at bounding box center [30, 474] width 3 height 7
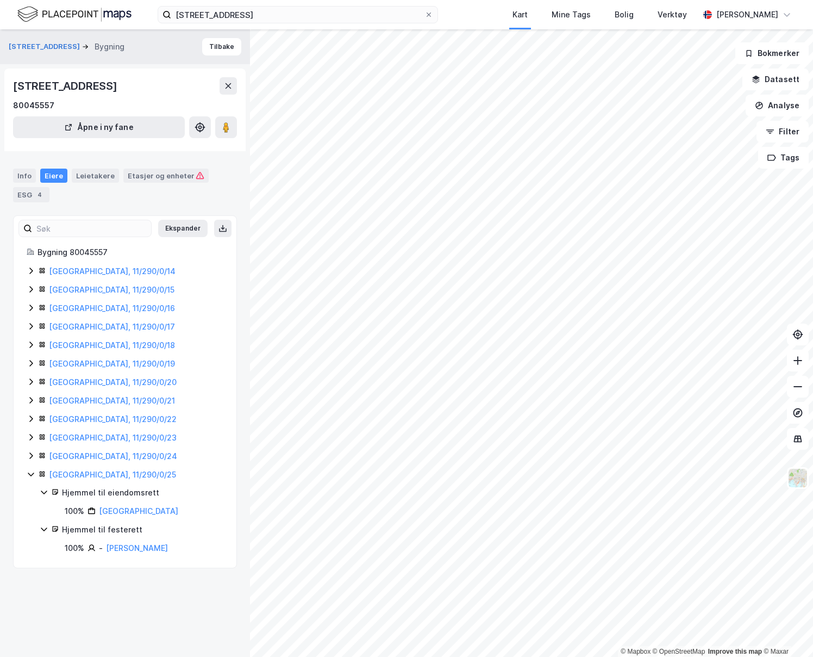
click at [29, 269] on icon at bounding box center [31, 270] width 9 height 9
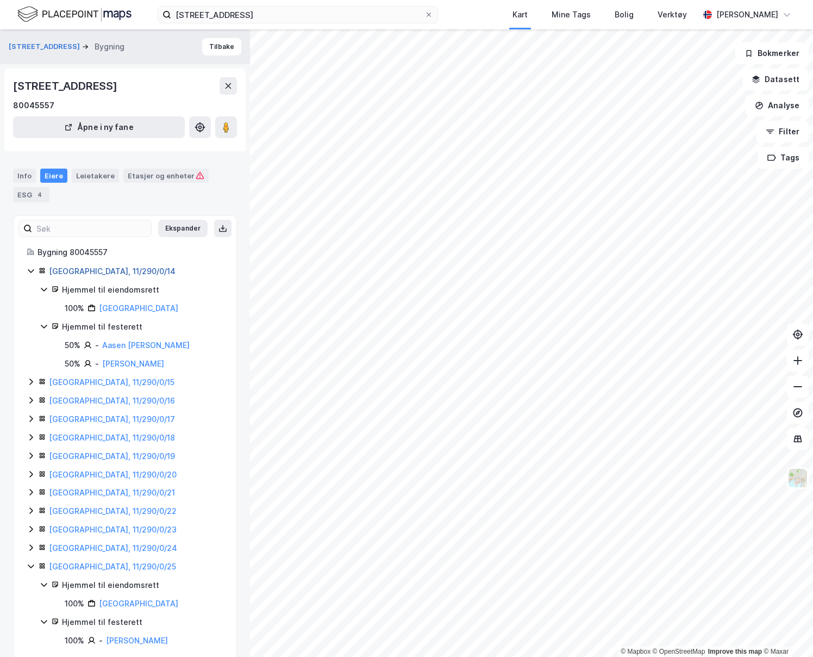
click at [102, 271] on link "[GEOGRAPHIC_DATA], 11/290/0/14" at bounding box center [112, 270] width 127 height 9
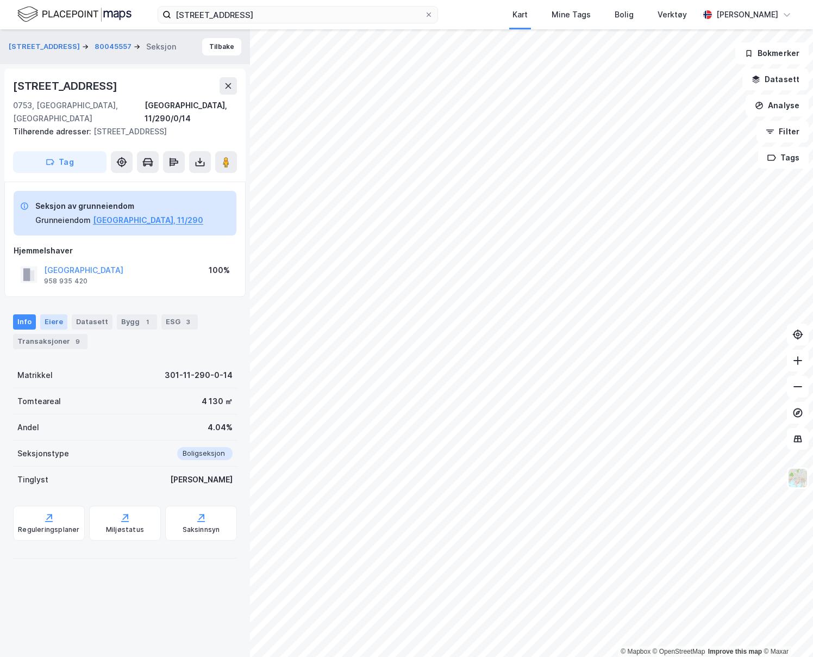
click at [51, 314] on div "Eiere" at bounding box center [53, 321] width 27 height 15
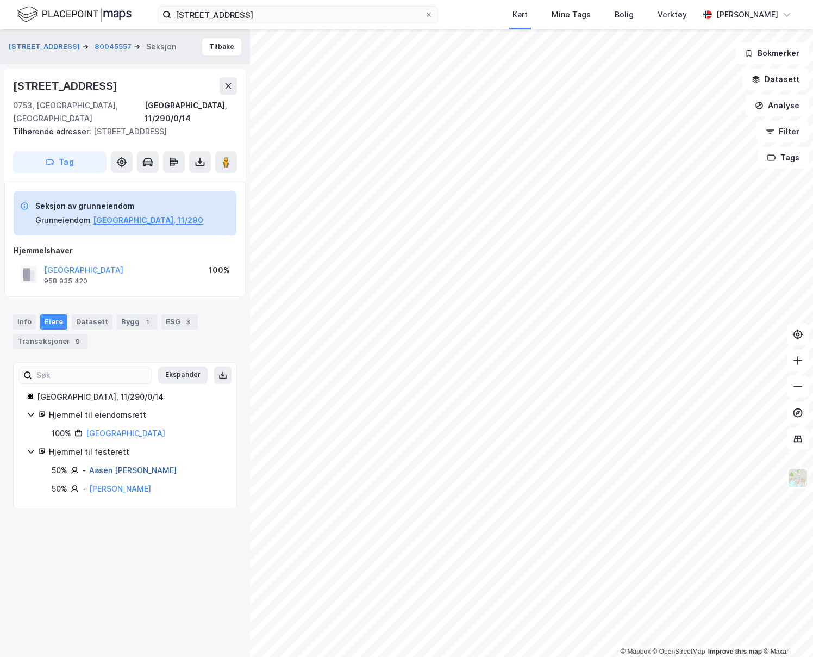
click at [127, 465] on link "Aasen [PERSON_NAME]" at bounding box center [133, 469] width 88 height 9
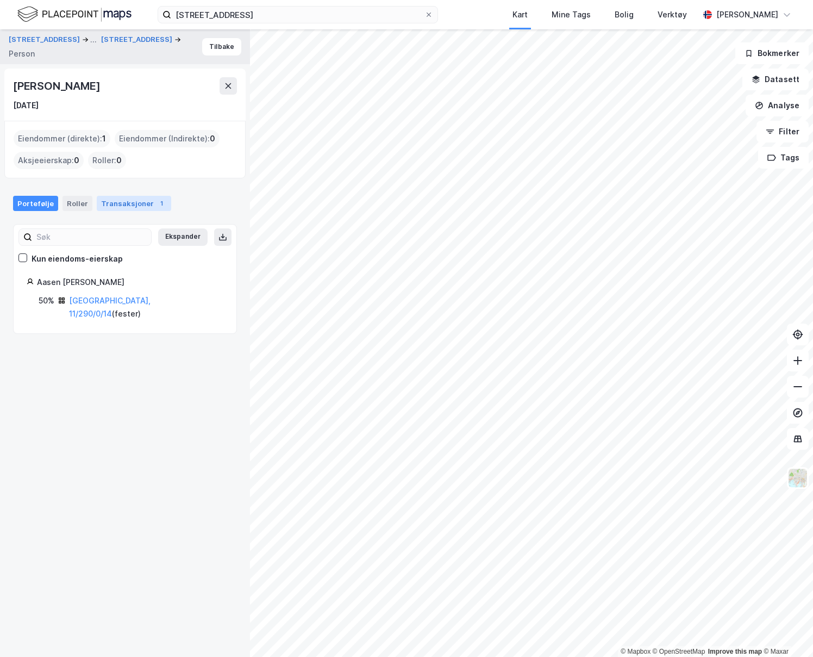
click at [117, 199] on div "Transaksjoner 1" at bounding box center [134, 203] width 74 height 15
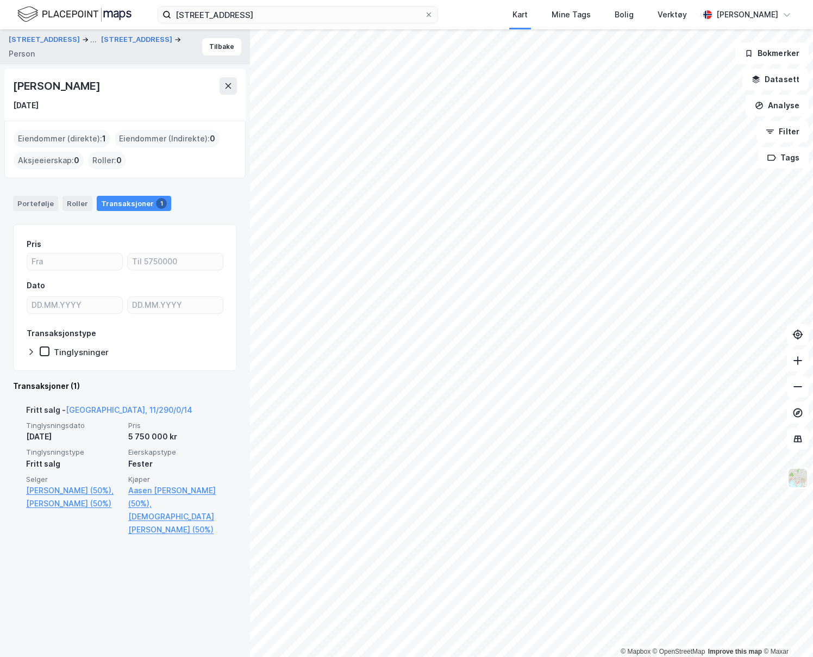
click at [98, 421] on span "Tinglysningsdato" at bounding box center [74, 425] width 96 height 9
click at [86, 410] on link "[GEOGRAPHIC_DATA], 11/290/0/14" at bounding box center [129, 409] width 127 height 9
